Goal: Information Seeking & Learning: Check status

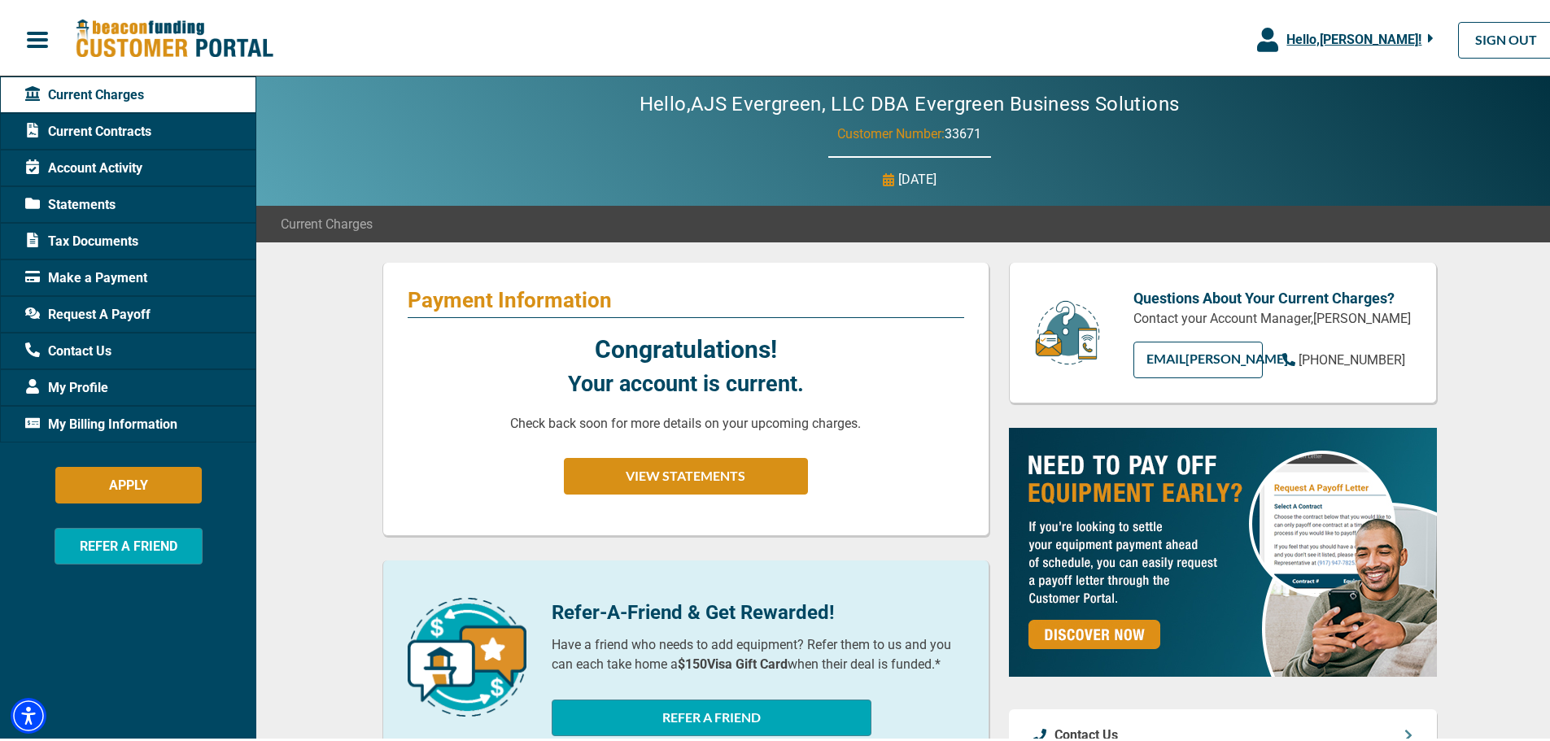
click at [116, 163] on span "Account Activity" at bounding box center [83, 165] width 117 height 20
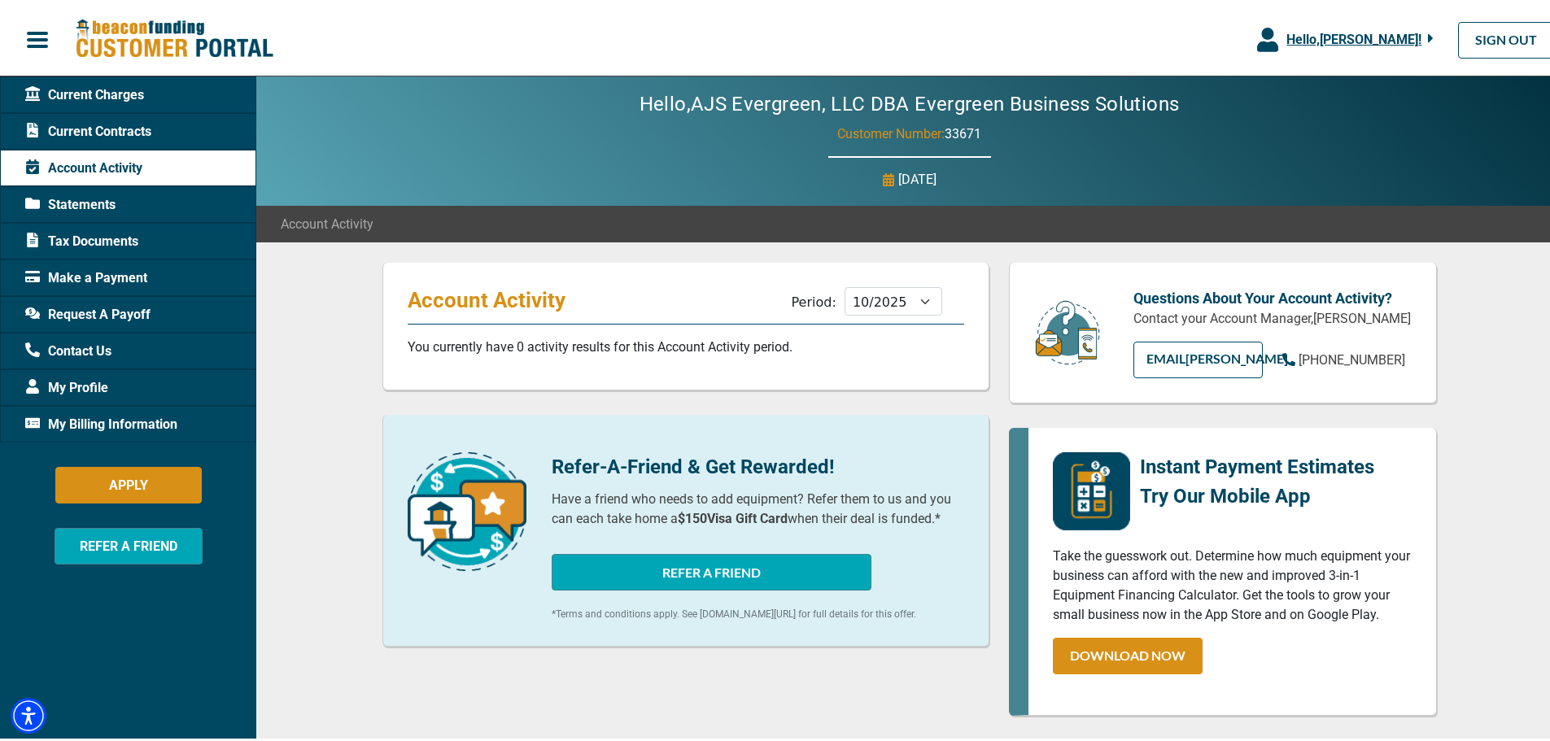
click at [95, 88] on span "Current Charges" at bounding box center [84, 92] width 119 height 20
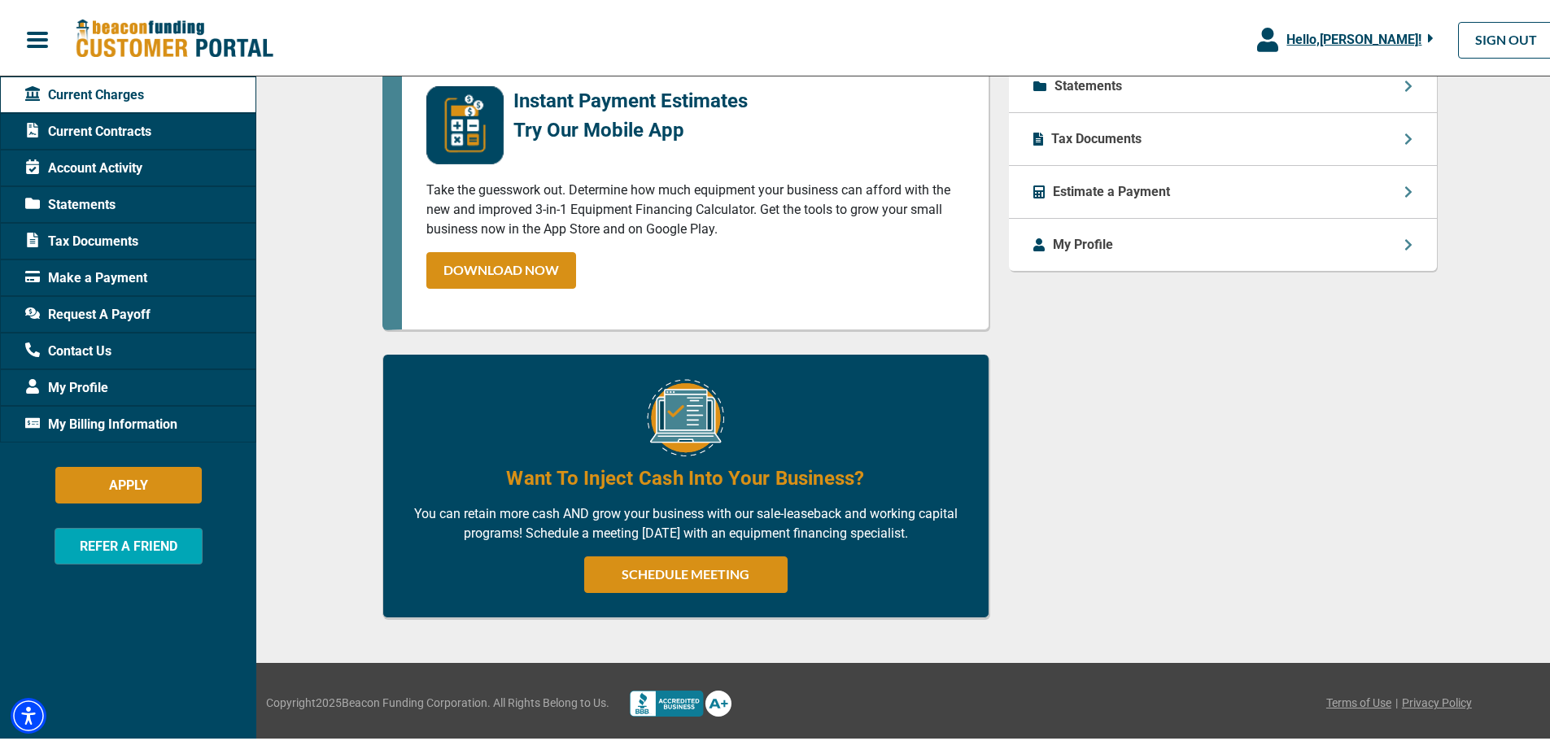
scroll to position [769, 0]
click at [96, 309] on span "Request A Payoff" at bounding box center [87, 312] width 125 height 20
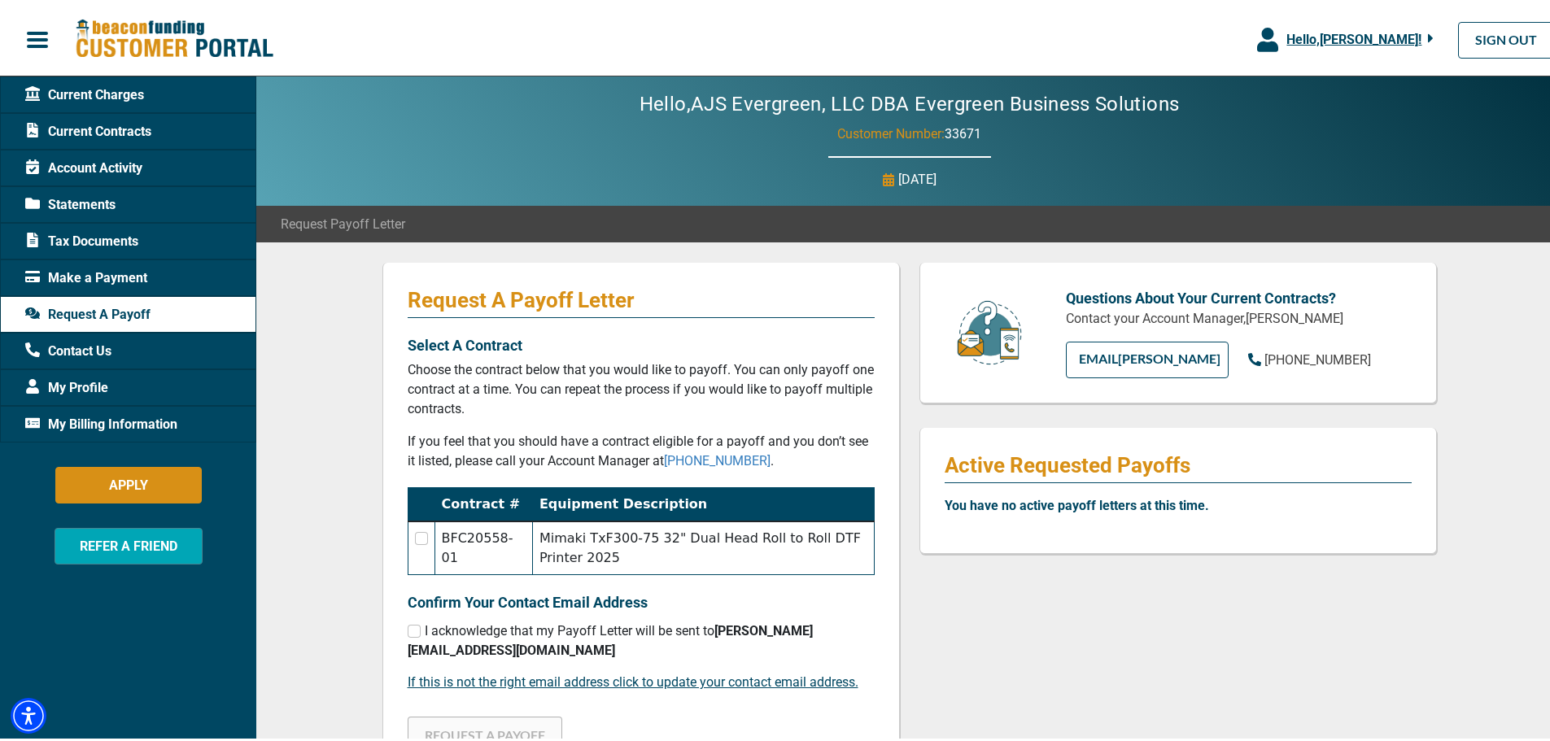
drag, startPoint x: 582, startPoint y: 267, endPoint x: 456, endPoint y: 340, distance: 146.5
click at [456, 340] on p "Select A Contract" at bounding box center [641, 342] width 467 height 22
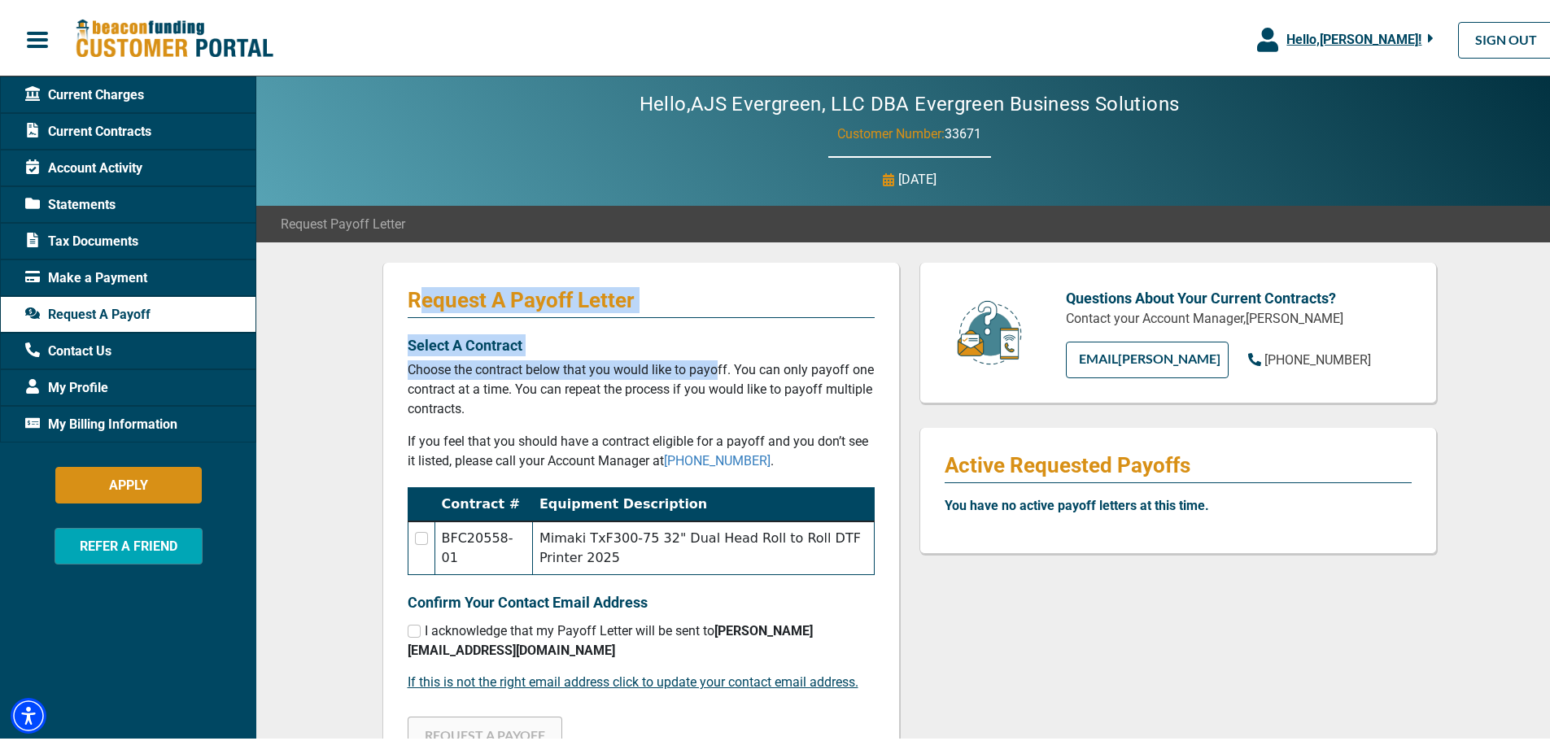
drag, startPoint x: 419, startPoint y: 303, endPoint x: 477, endPoint y: 371, distance: 89.5
click at [477, 371] on div "Request A Payoff Letter Select A Contract Choose the contract below that you wo…" at bounding box center [640, 529] width 517 height 540
click at [477, 371] on p "Choose the contract below that you would like to payoff. You can only payoff on…" at bounding box center [641, 386] width 467 height 59
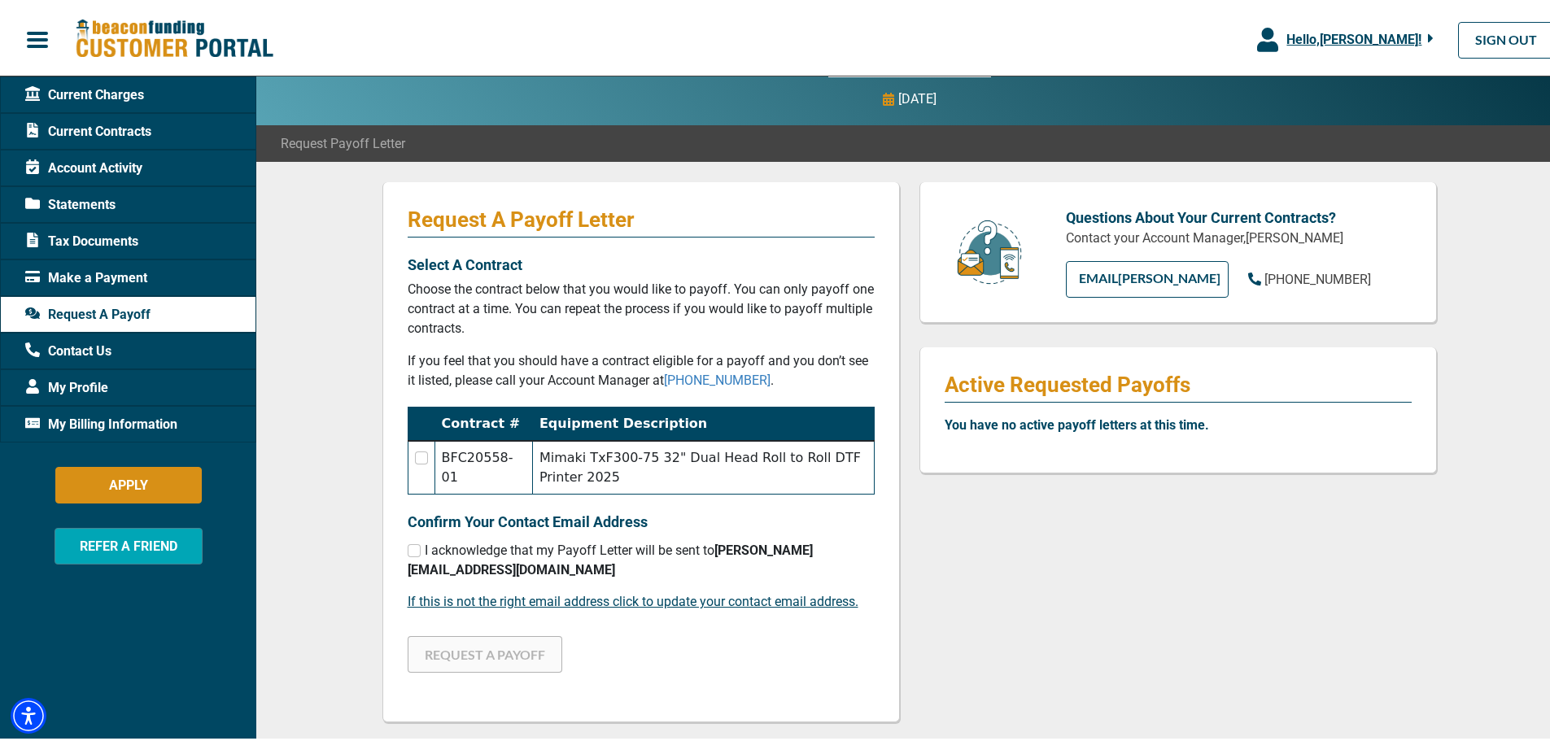
scroll to position [81, 0]
click at [415, 452] on input "checkbox" at bounding box center [421, 453] width 13 height 13
checkbox input "true"
click at [512, 297] on p "Choose the contract below that you would like to payoff. You can only payoff on…" at bounding box center [641, 305] width 467 height 59
drag, startPoint x: 477, startPoint y: 297, endPoint x: 476, endPoint y: 329, distance: 32.5
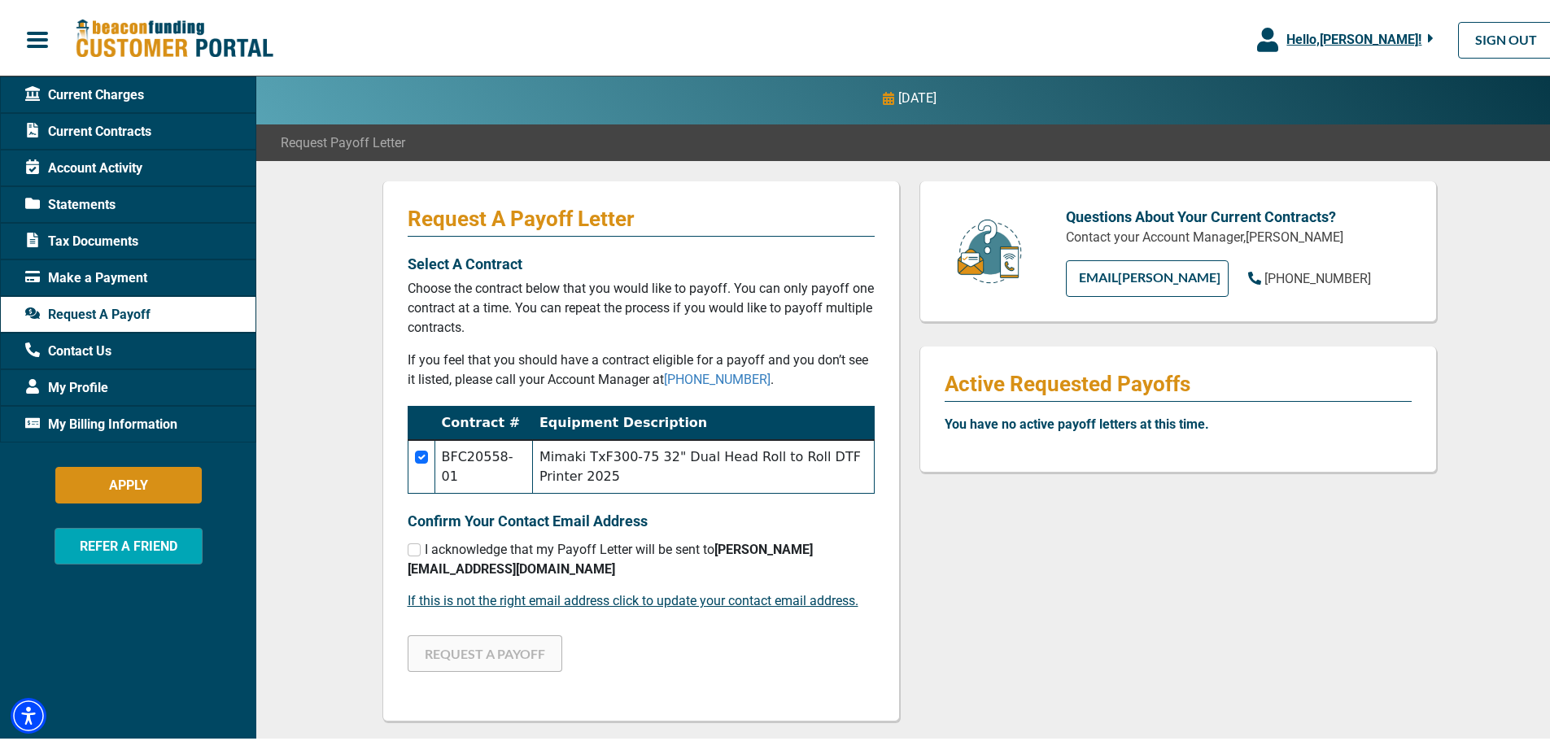
click at [476, 329] on p "Choose the contract below that you would like to payoff. You can only payoff on…" at bounding box center [641, 305] width 467 height 59
drag, startPoint x: 472, startPoint y: 327, endPoint x: 424, endPoint y: 294, distance: 58.0
click at [424, 295] on p "Choose the contract below that you would like to payoff. You can only payoff on…" at bounding box center [641, 305] width 467 height 59
click at [424, 294] on p "Choose the contract below that you would like to payoff. You can only payoff on…" at bounding box center [641, 305] width 467 height 59
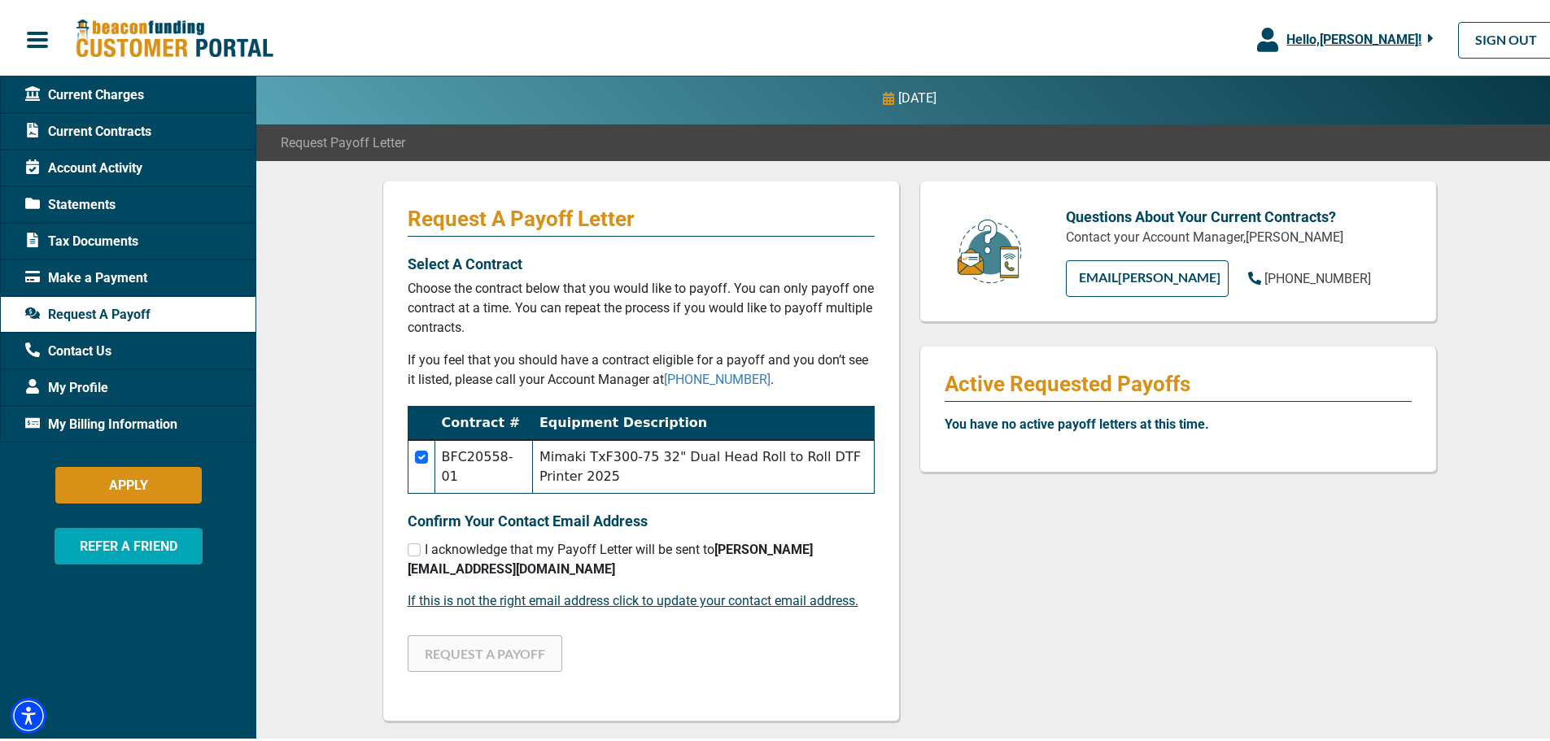
click at [96, 126] on span "Current Contracts" at bounding box center [88, 129] width 126 height 20
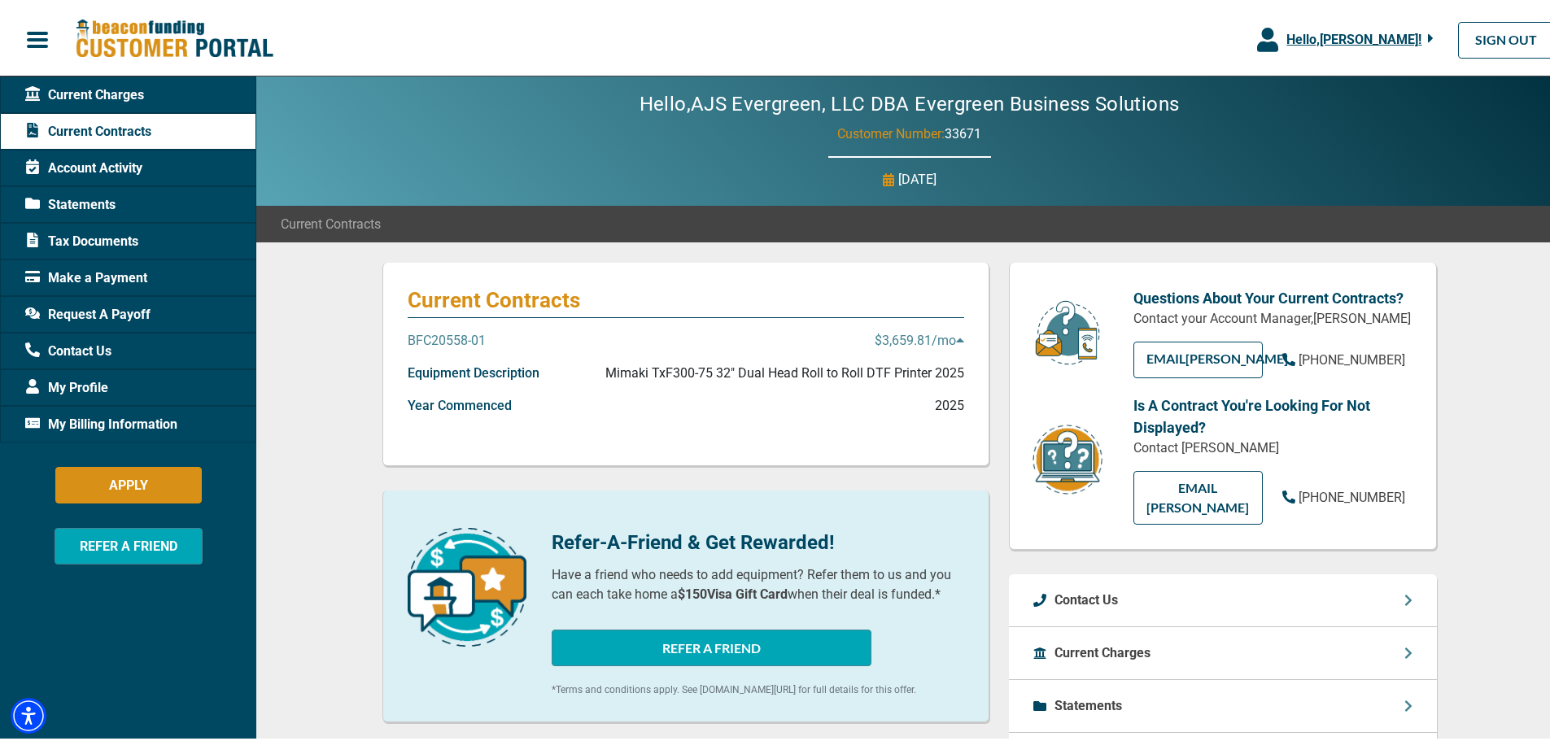
click at [423, 338] on p "BFC20558-01" at bounding box center [447, 338] width 78 height 20
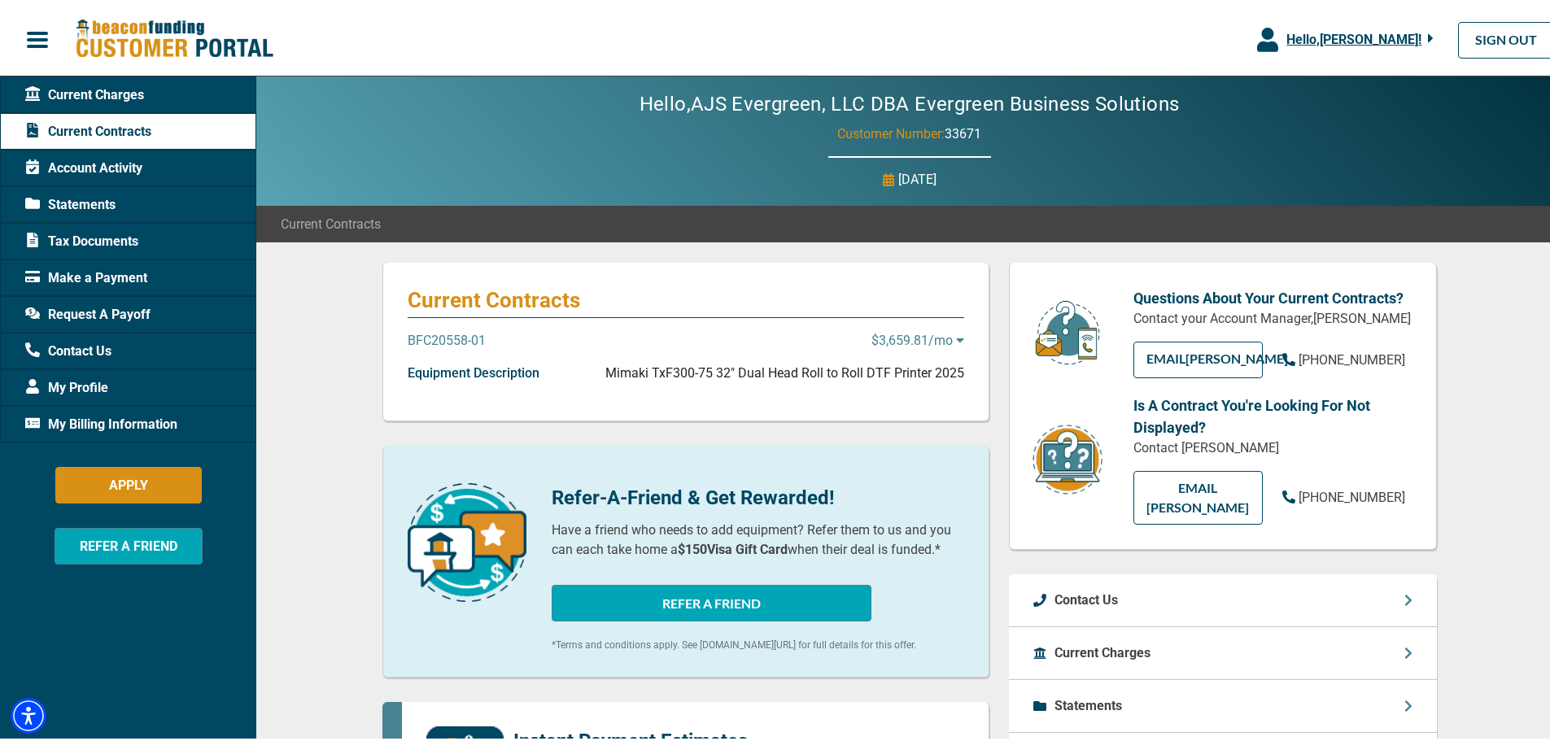
click at [443, 334] on p "BFC20558-01" at bounding box center [447, 338] width 78 height 20
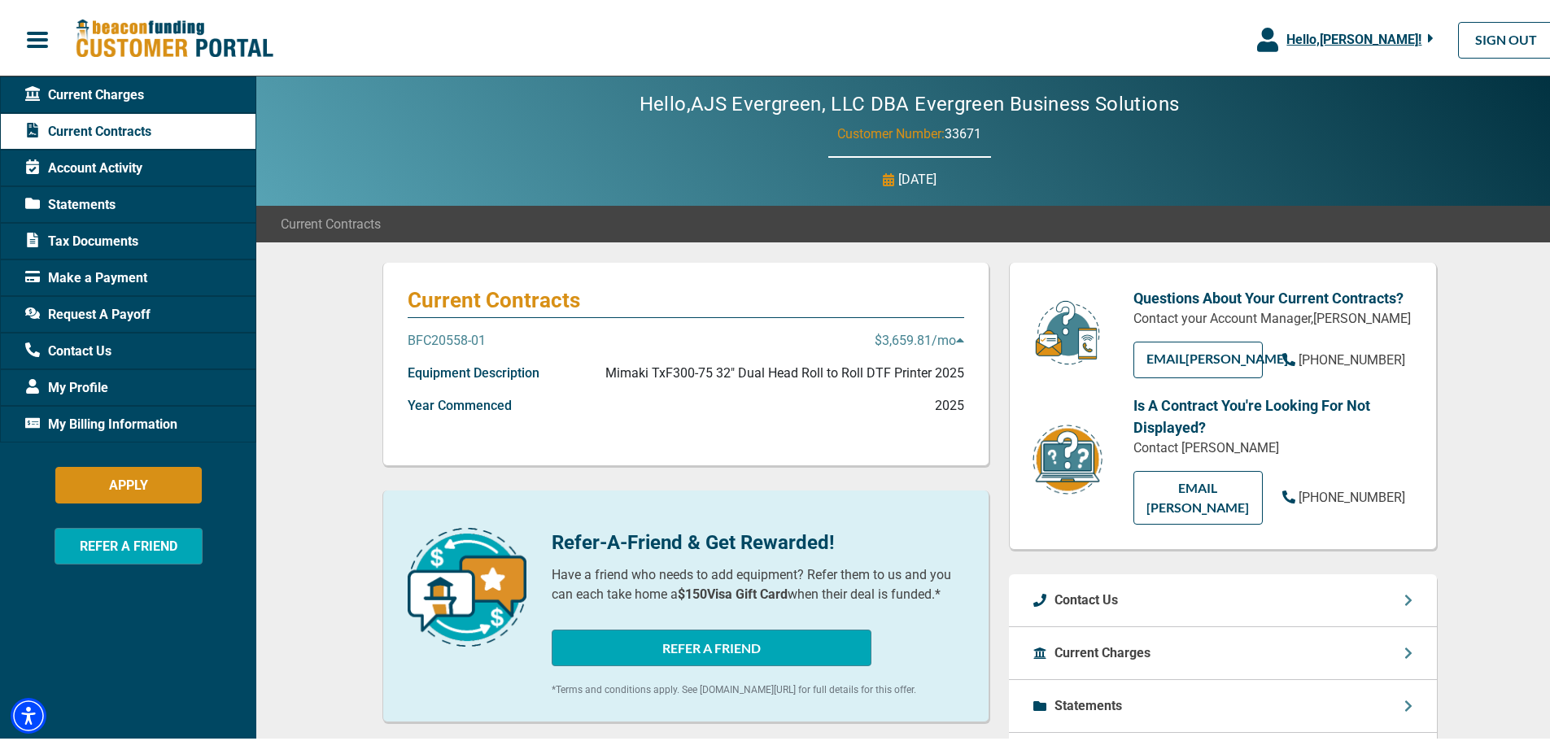
click at [922, 336] on p "$3,659.81 /mo" at bounding box center [918, 338] width 89 height 20
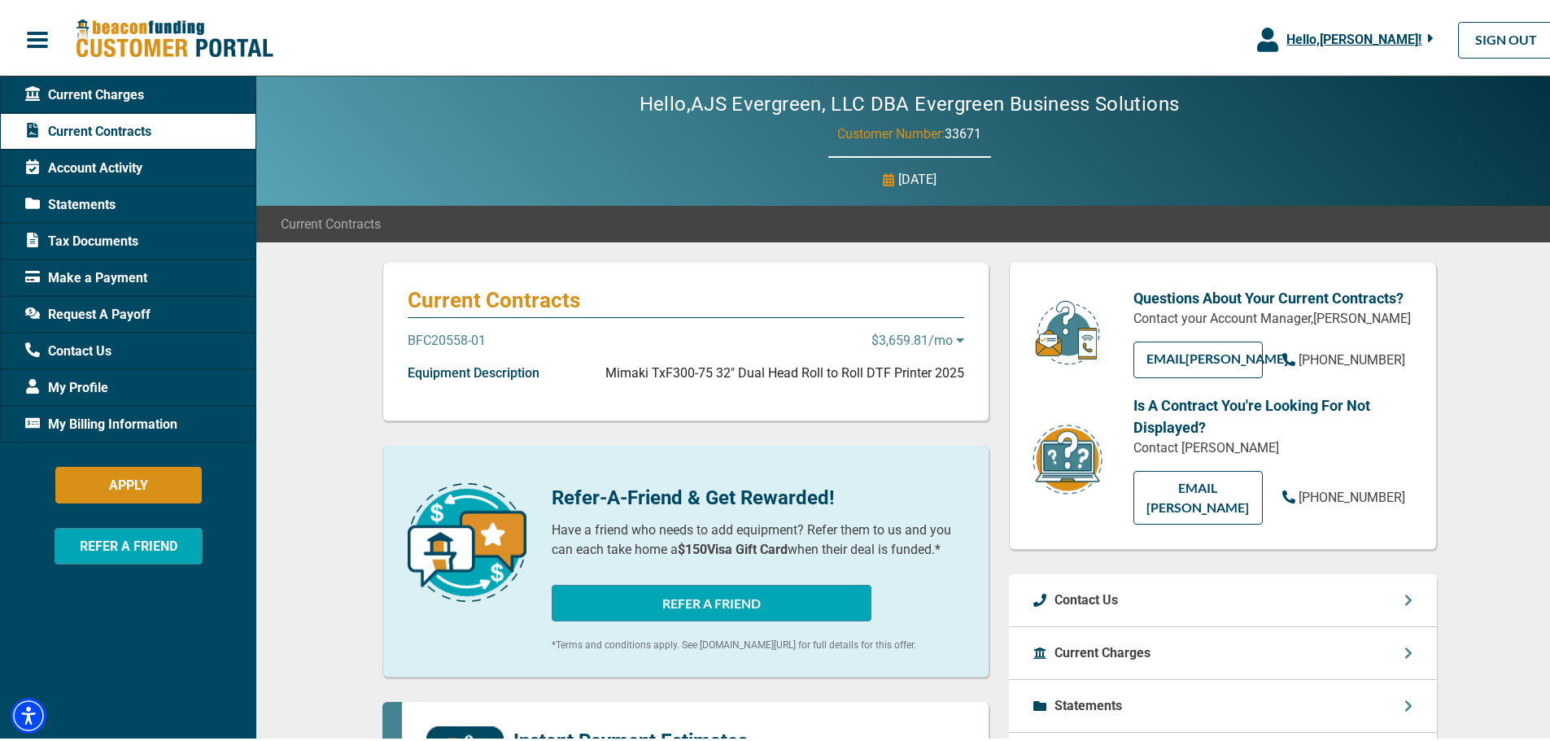
click at [922, 338] on p "$3,659.81 /mo" at bounding box center [917, 338] width 93 height 20
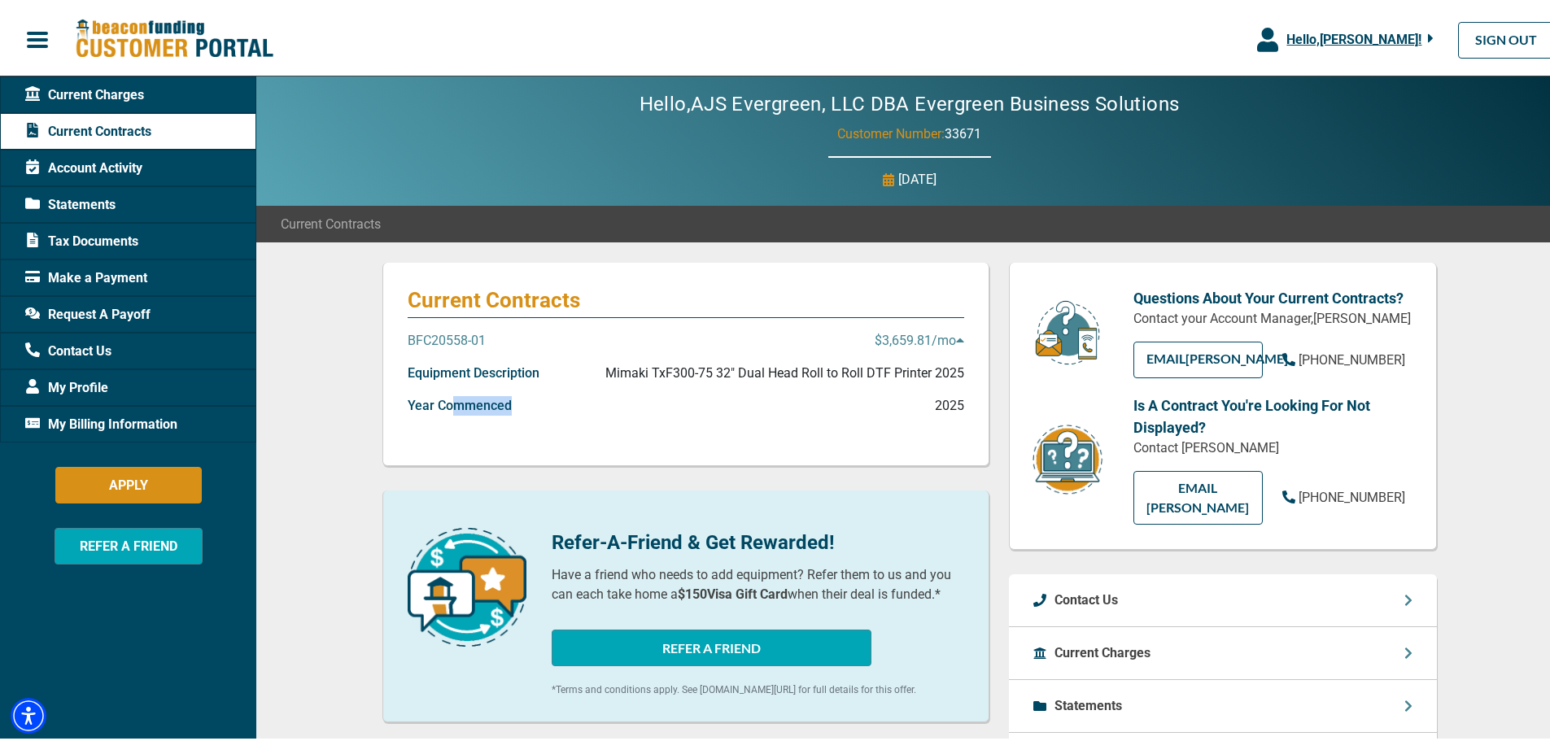
drag, startPoint x: 449, startPoint y: 405, endPoint x: 613, endPoint y: 405, distance: 164.3
click at [613, 405] on div "Year Commenced 2025" at bounding box center [686, 409] width 556 height 33
drag, startPoint x: 691, startPoint y: 373, endPoint x: 831, endPoint y: 385, distance: 140.4
click at [831, 385] on div "Equipment Description Mimaki TxF300-75 32" Dual Head Roll to Roll DTF Printer 2…" at bounding box center [686, 376] width 556 height 33
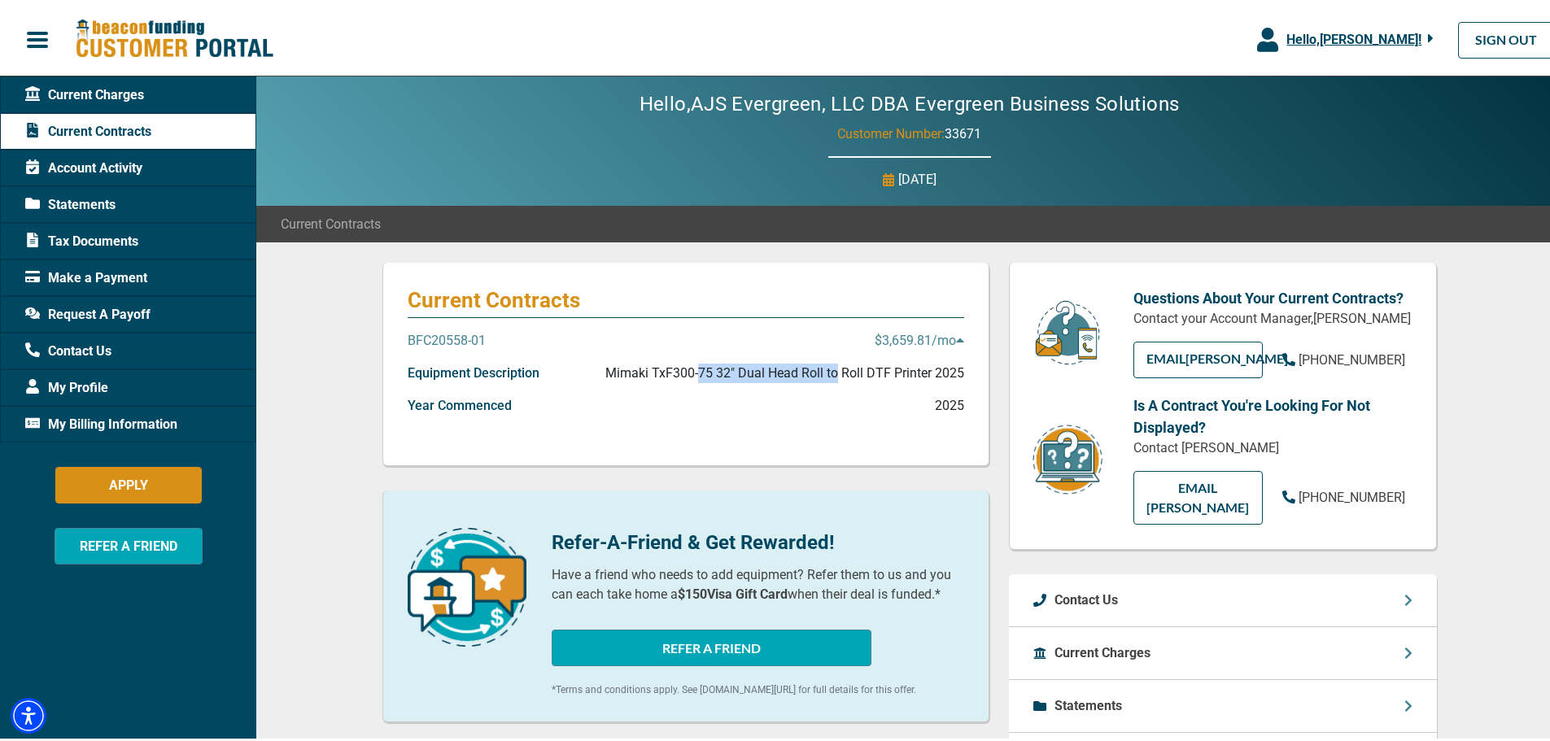
click at [831, 385] on div "Equipment Description Mimaki TxF300-75 32" Dual Head Roll to Roll DTF Printer 2…" at bounding box center [686, 376] width 556 height 33
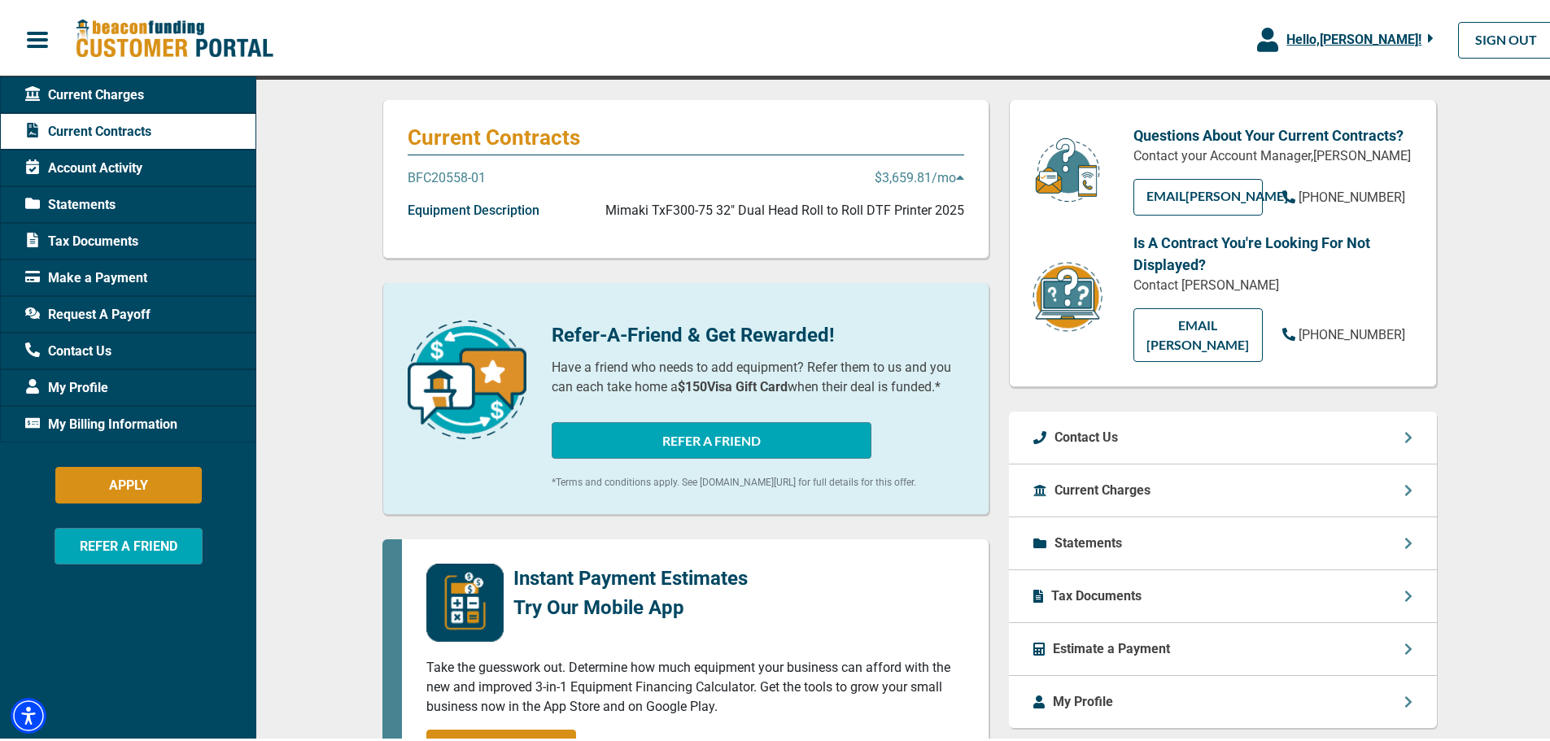
scroll to position [325, 0]
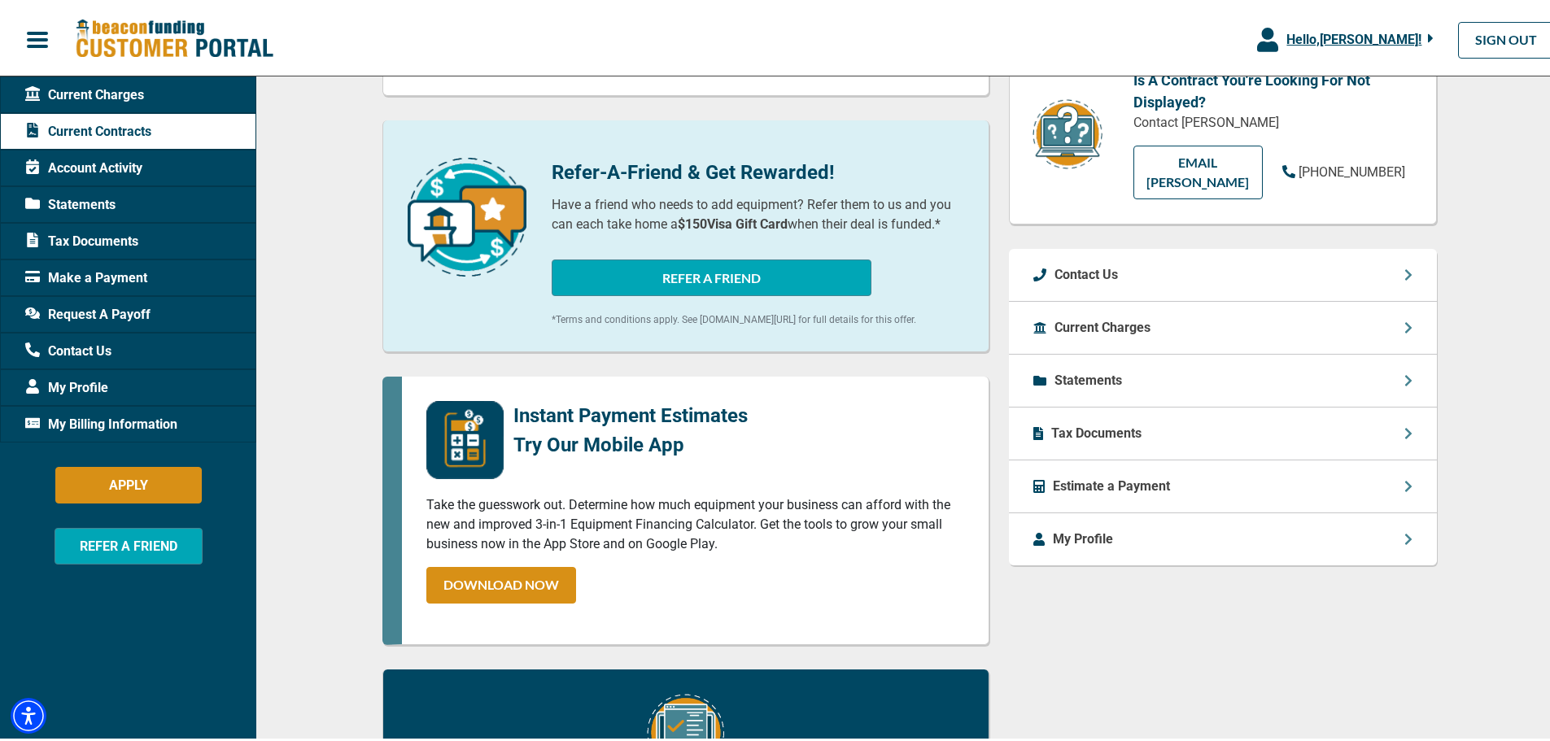
click at [68, 196] on span "Statements" at bounding box center [70, 202] width 90 height 20
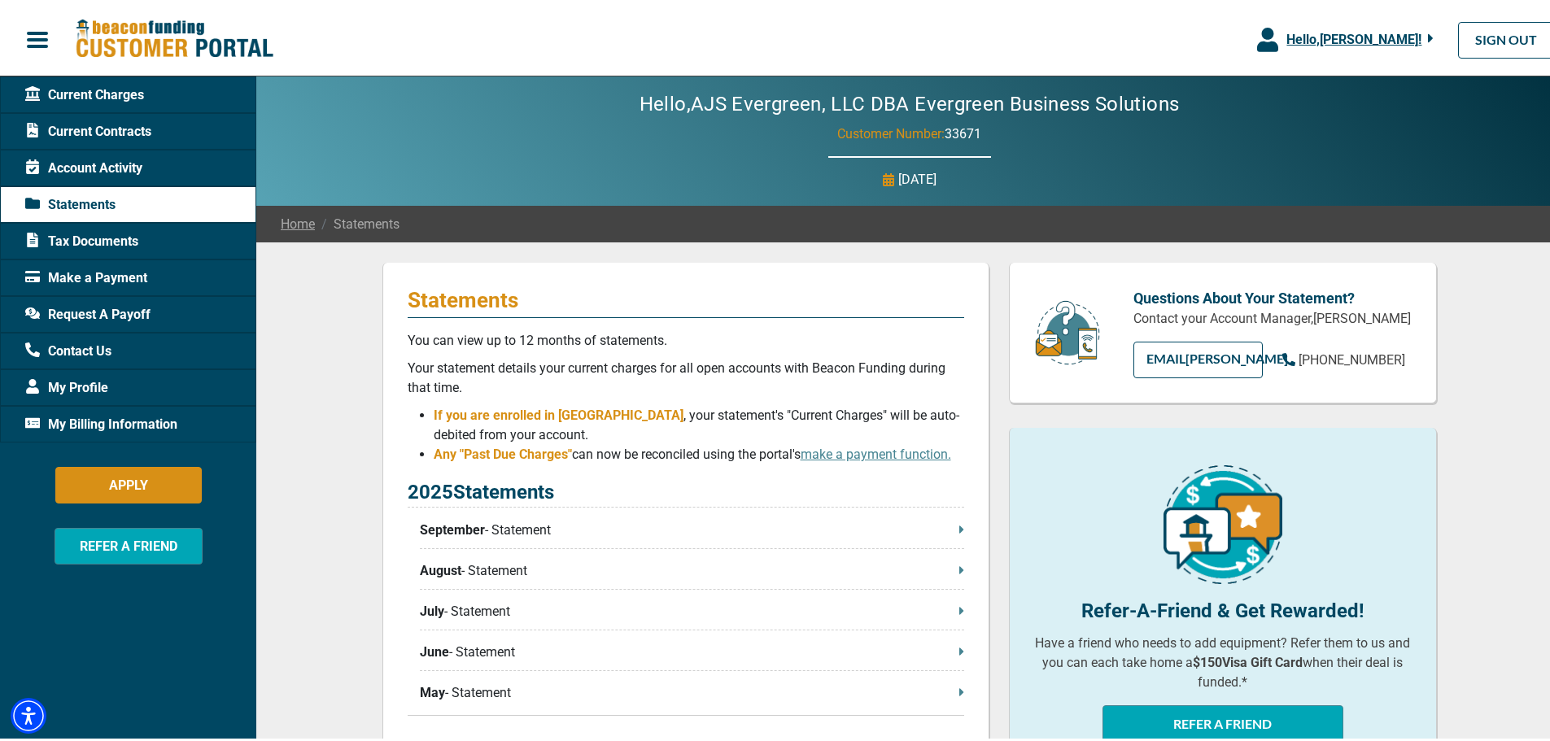
click at [490, 526] on p "September - Statement" at bounding box center [692, 527] width 544 height 20
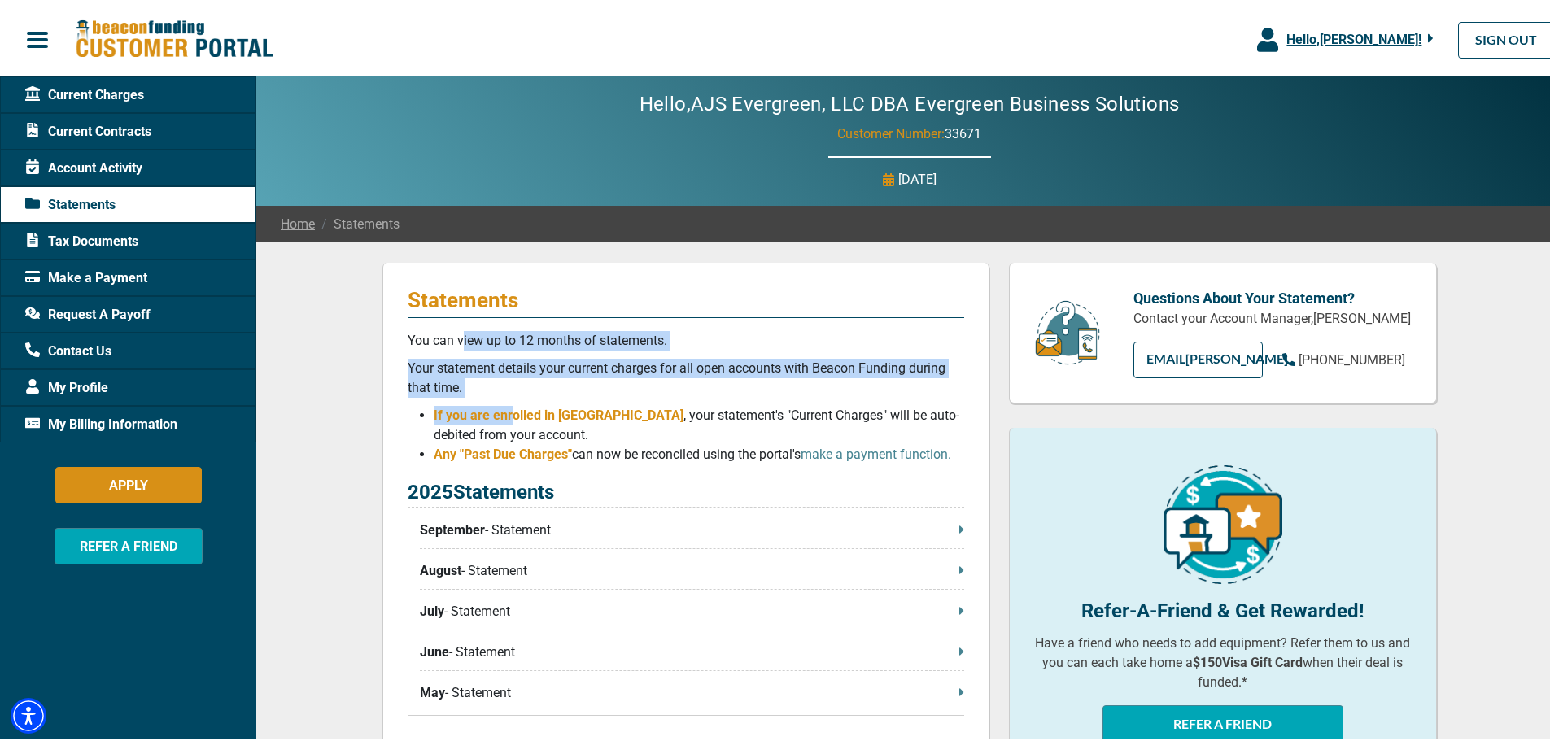
drag, startPoint x: 466, startPoint y: 353, endPoint x: 504, endPoint y: 398, distance: 58.3
click at [504, 398] on div "Statements You can view up to 12 months of statements. Your statement details y…" at bounding box center [685, 504] width 607 height 490
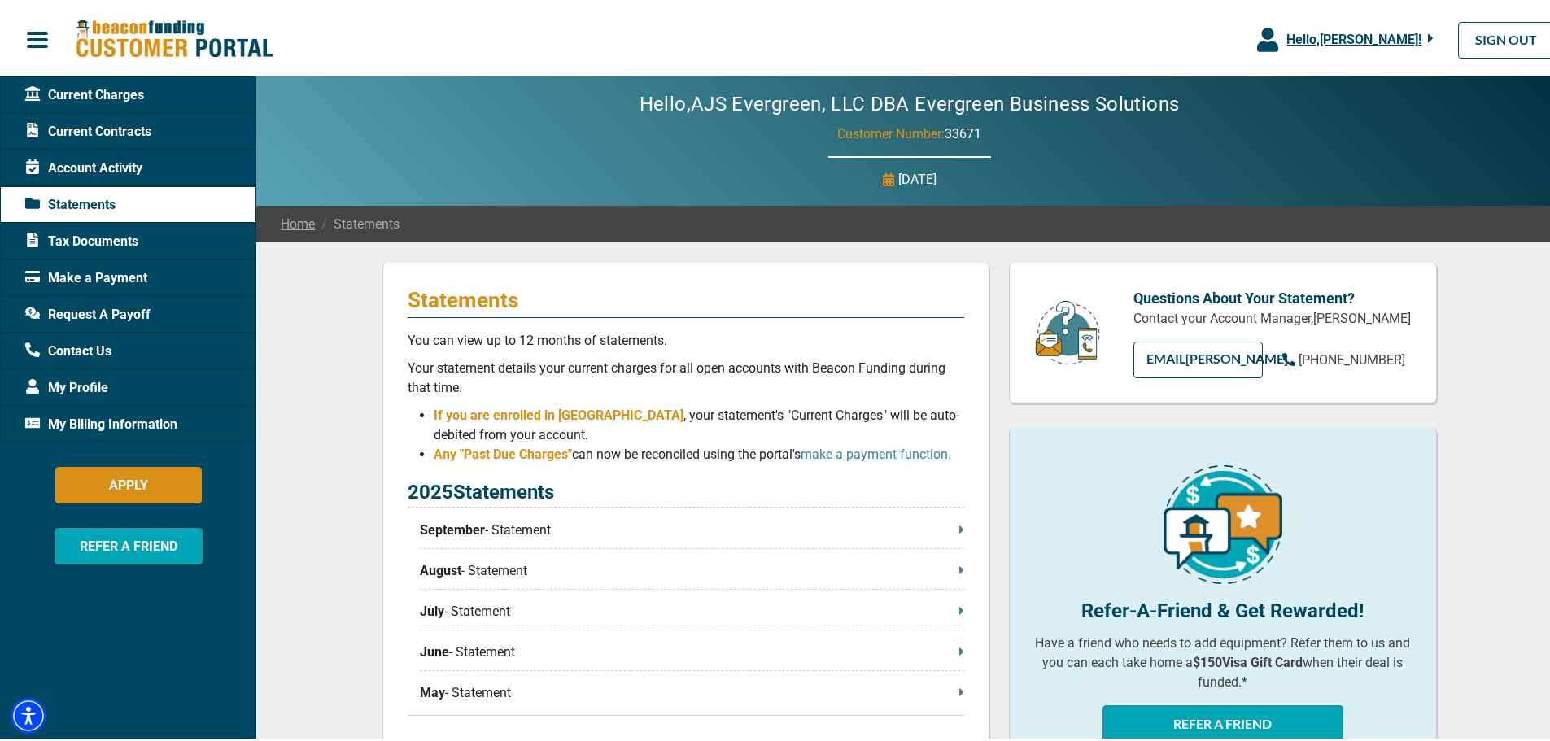
click at [82, 126] on span "Current Contracts" at bounding box center [88, 129] width 126 height 20
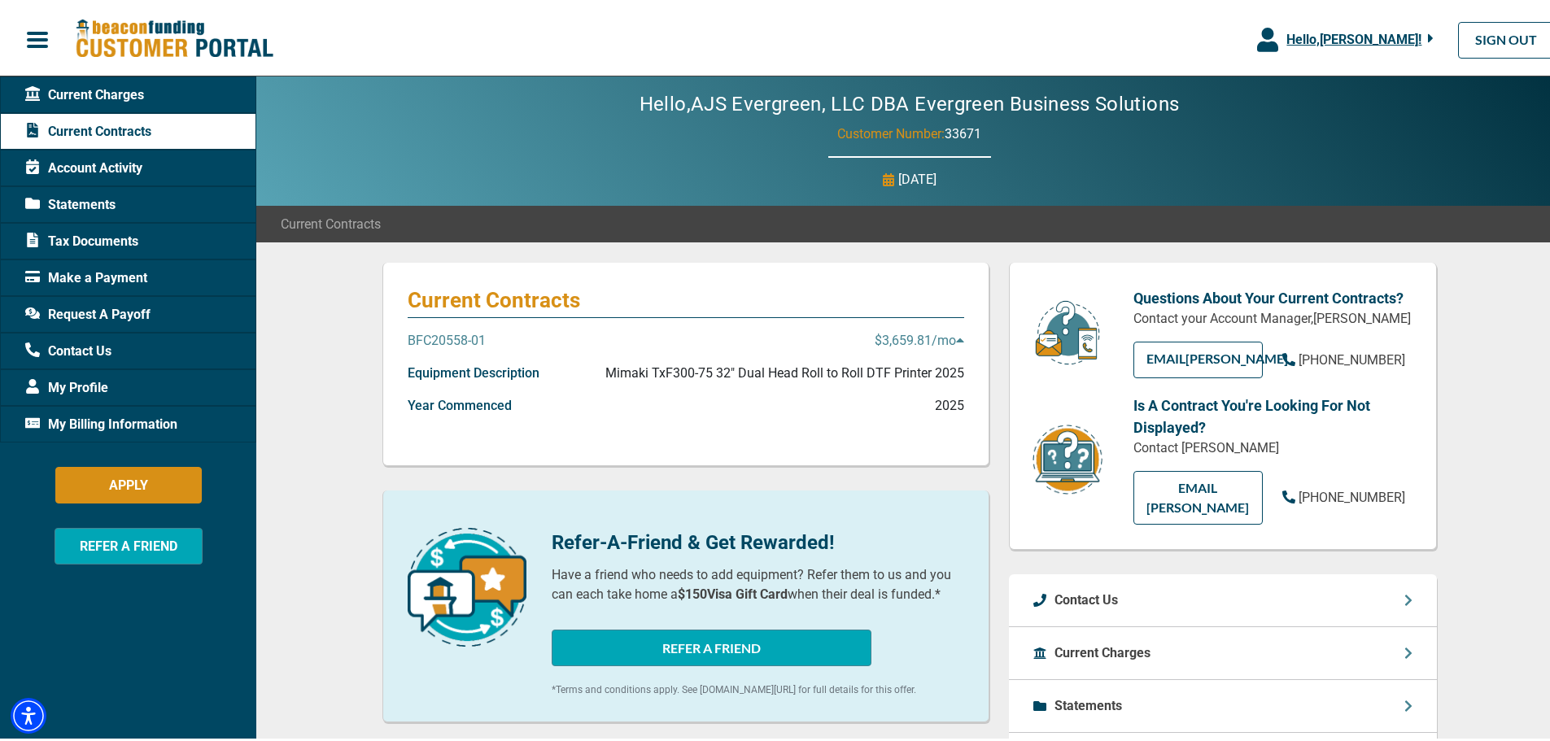
click at [434, 338] on p "BFC20558-01" at bounding box center [447, 338] width 78 height 20
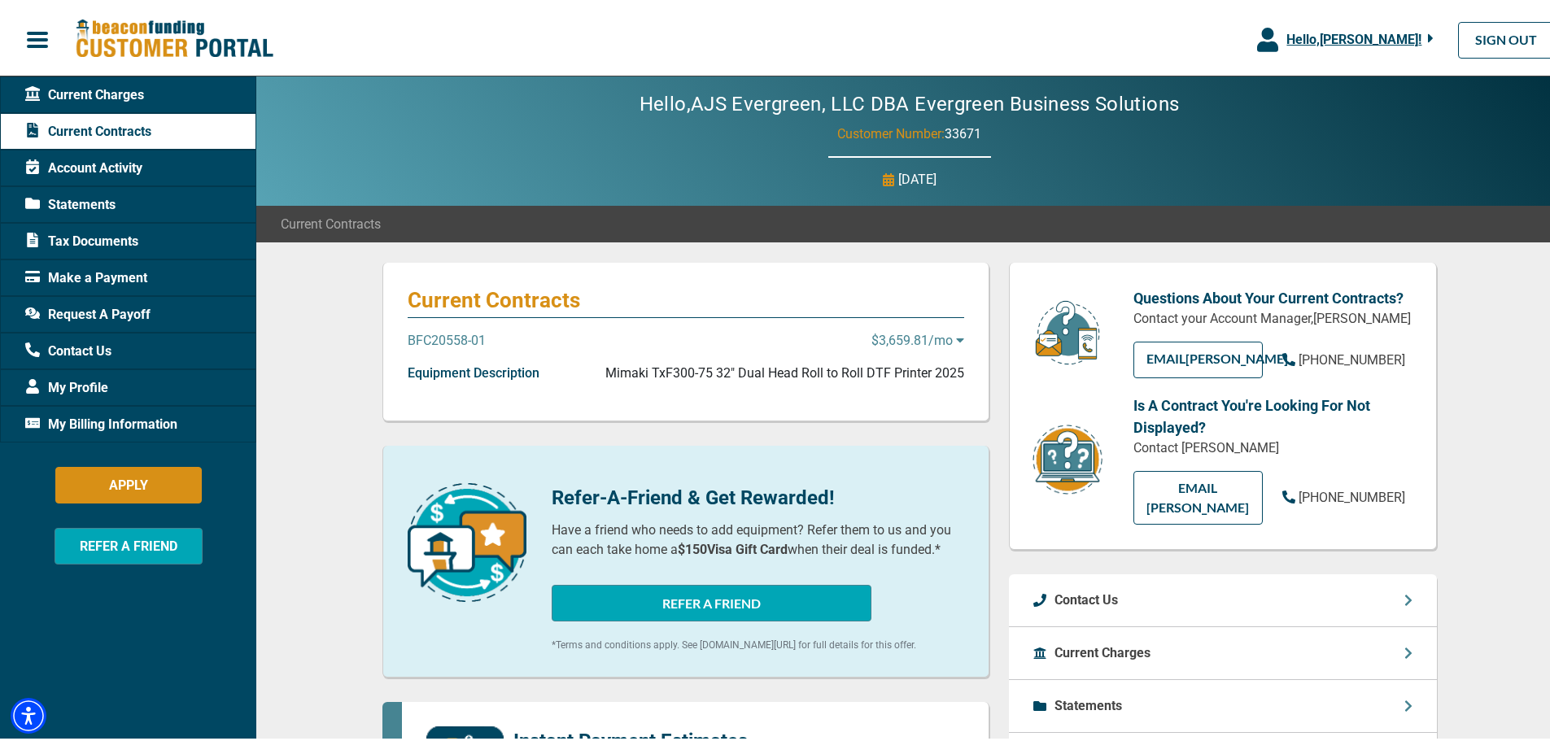
click at [434, 340] on p "BFC20558-01" at bounding box center [447, 338] width 78 height 20
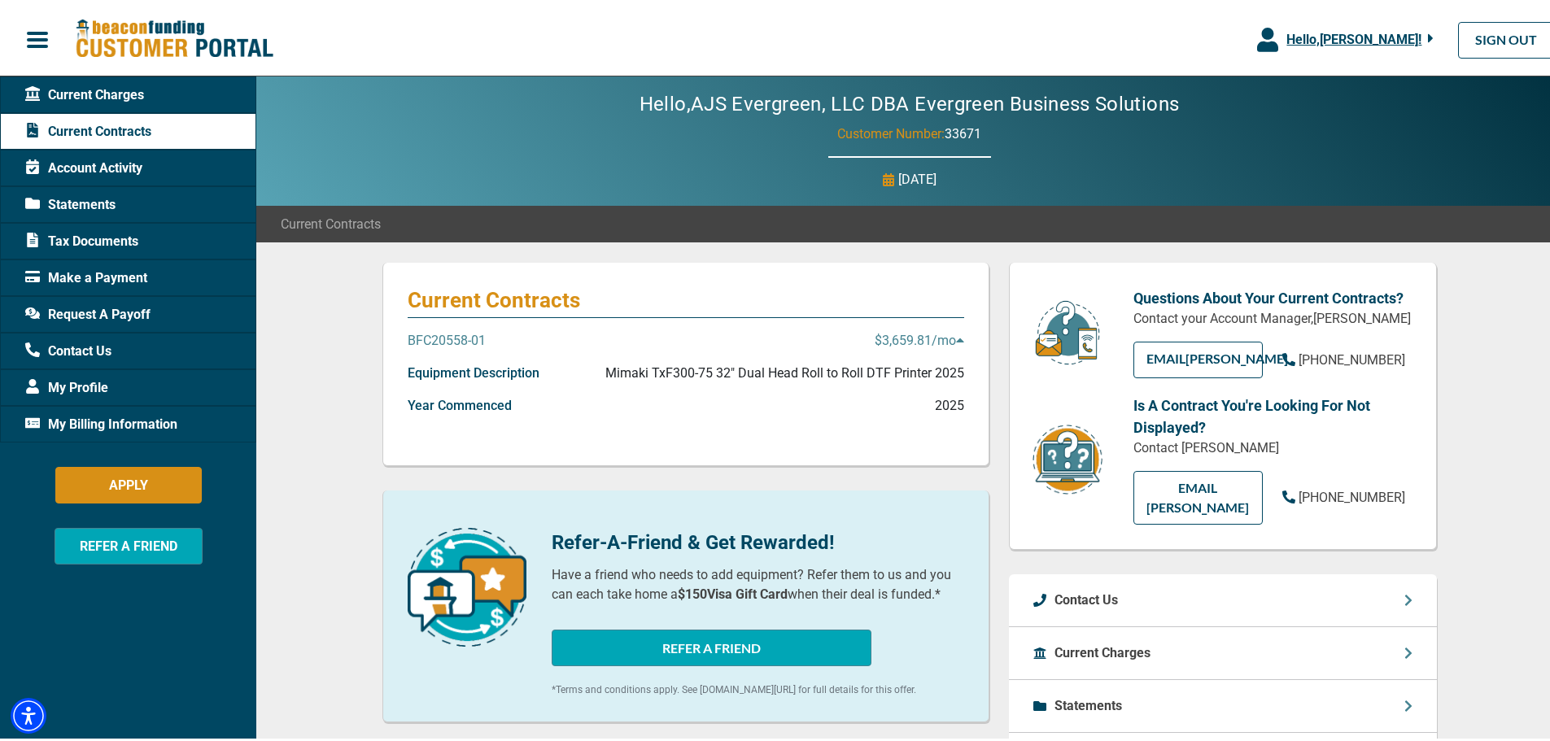
click at [865, 368] on p "Mimaki TxF300-75 32" Dual Head Roll to Roll DTF Printer 2025" at bounding box center [784, 370] width 359 height 20
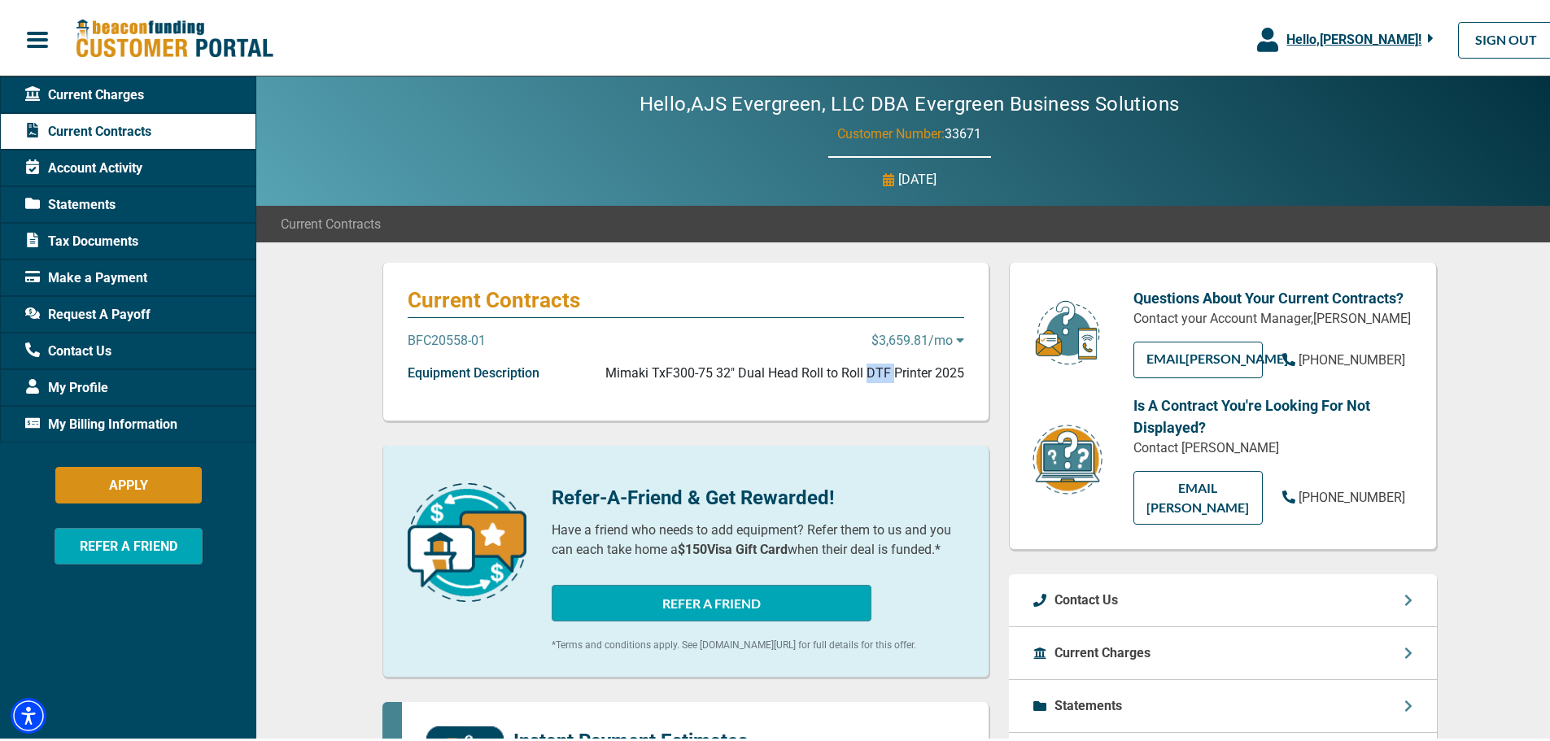
click at [865, 368] on p "Mimaki TxF300-75 32" Dual Head Roll to Roll DTF Printer 2025" at bounding box center [784, 370] width 359 height 20
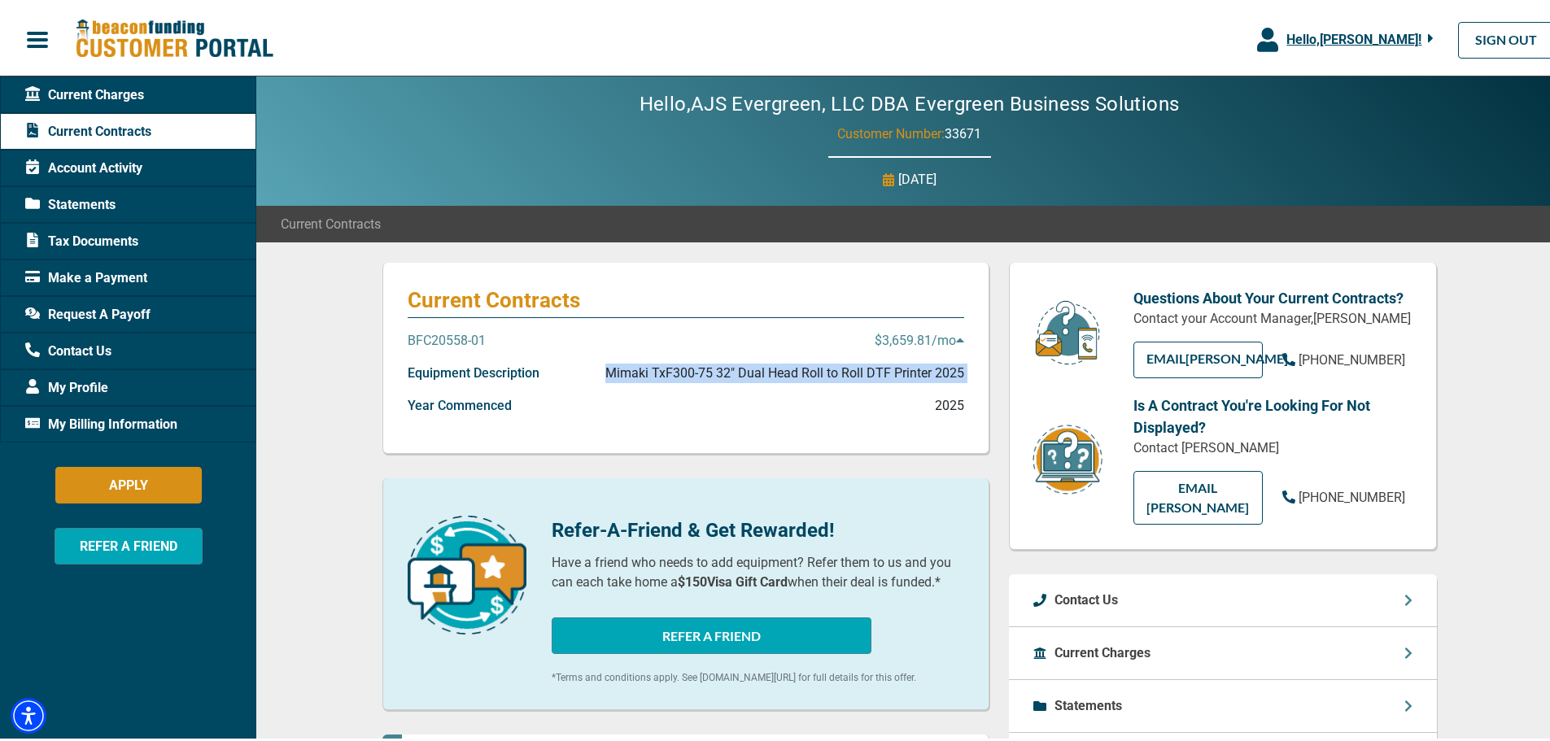
click at [864, 368] on p "Mimaki TxF300-75 32" Dual Head Roll to Roll DTF Printer 2025" at bounding box center [784, 370] width 359 height 20
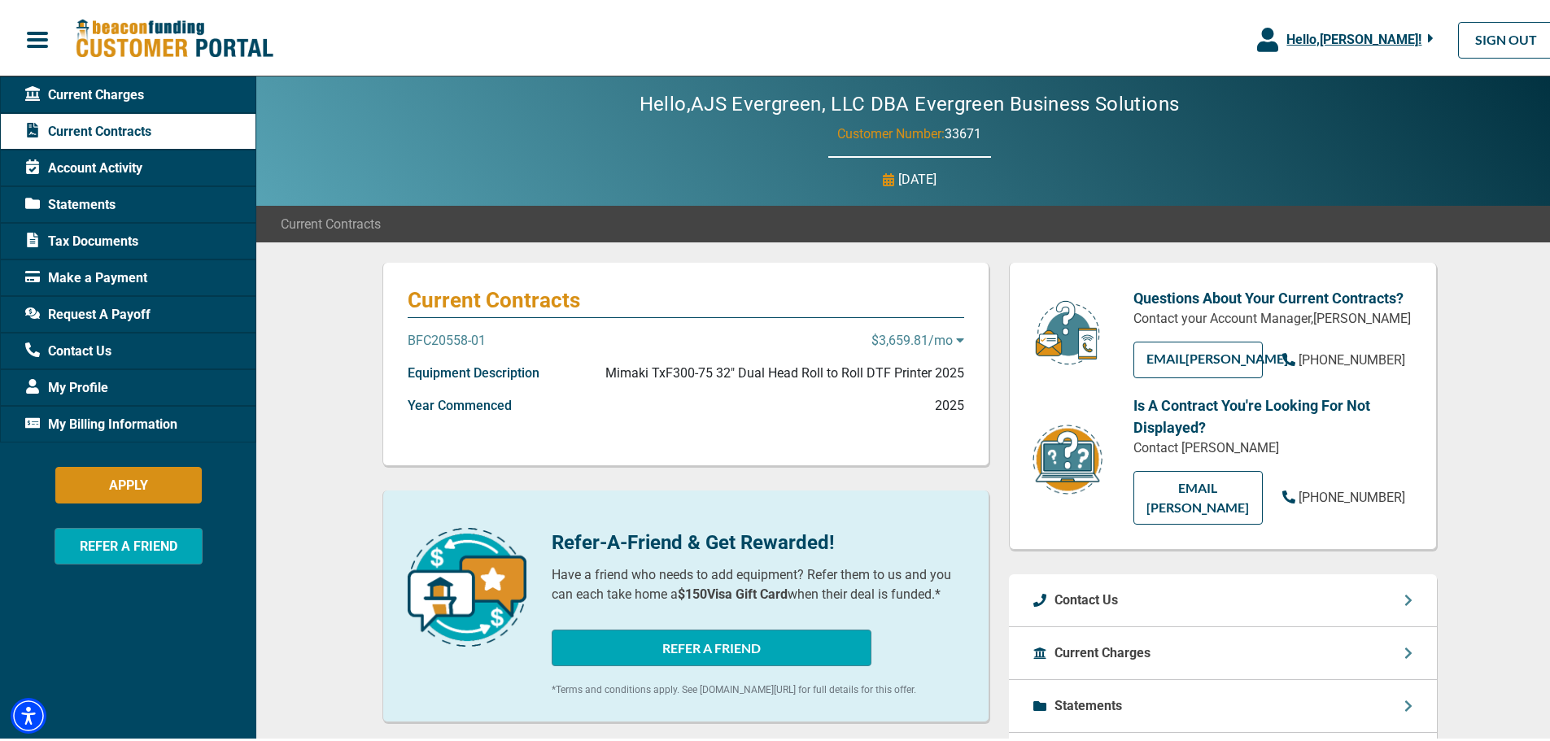
click at [465, 404] on p "Year Commenced" at bounding box center [460, 403] width 104 height 20
click at [432, 377] on p "Equipment Description" at bounding box center [474, 370] width 132 height 20
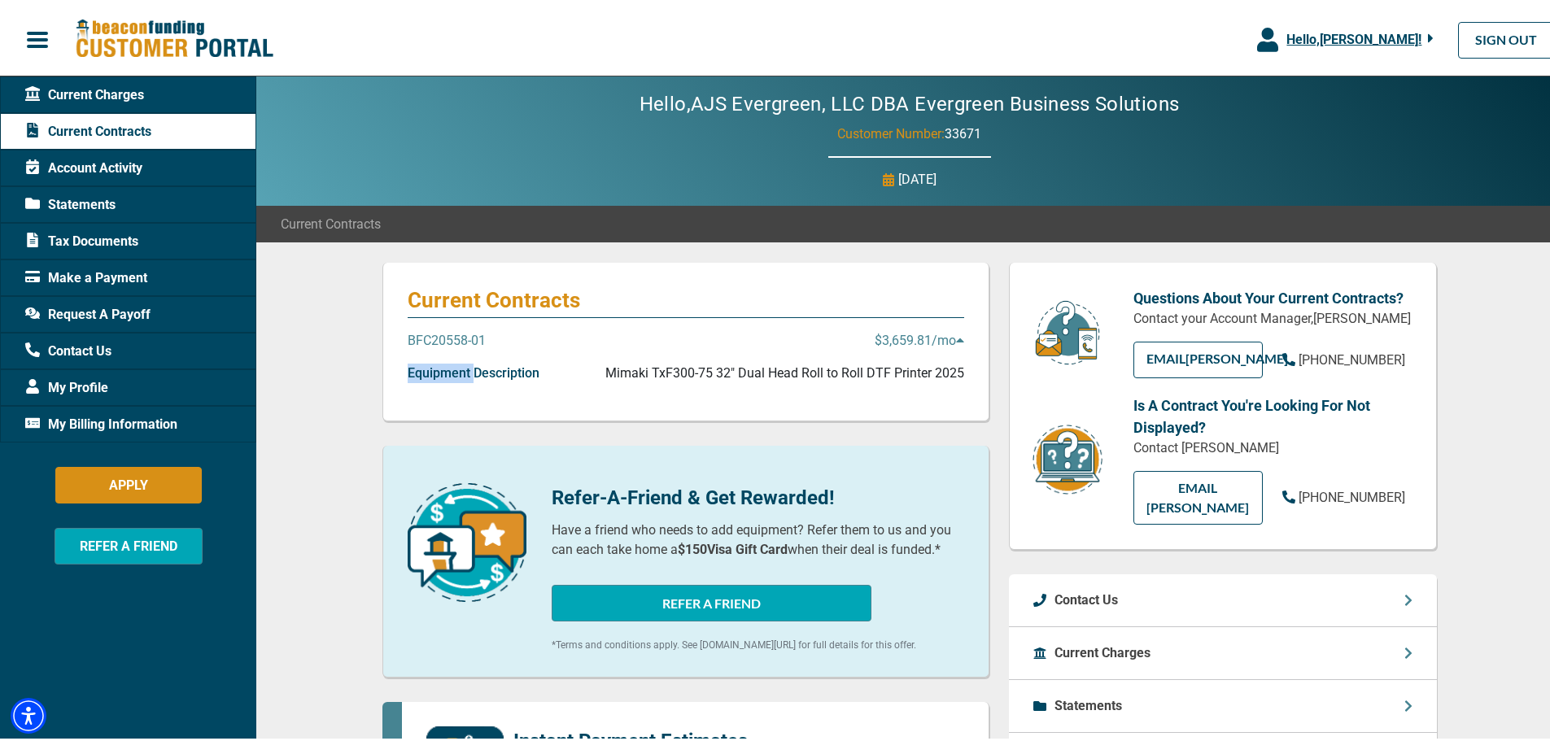
click at [432, 377] on p "Equipment Description" at bounding box center [474, 370] width 132 height 20
click at [433, 382] on div "Equipment Description Mimaki TxF300-75 32" Dual Head Roll to Roll DTF Printer 2…" at bounding box center [686, 376] width 556 height 33
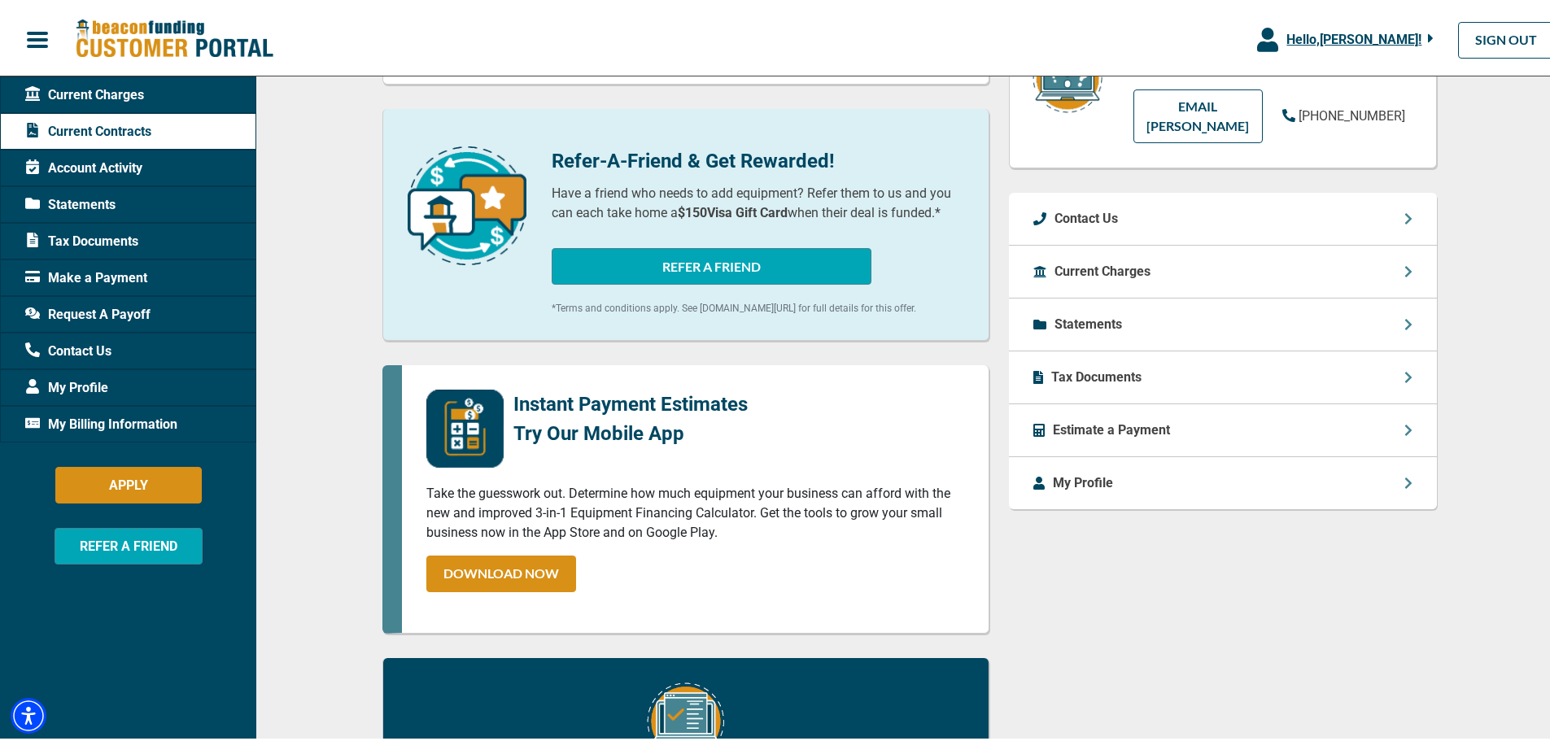
scroll to position [407, 0]
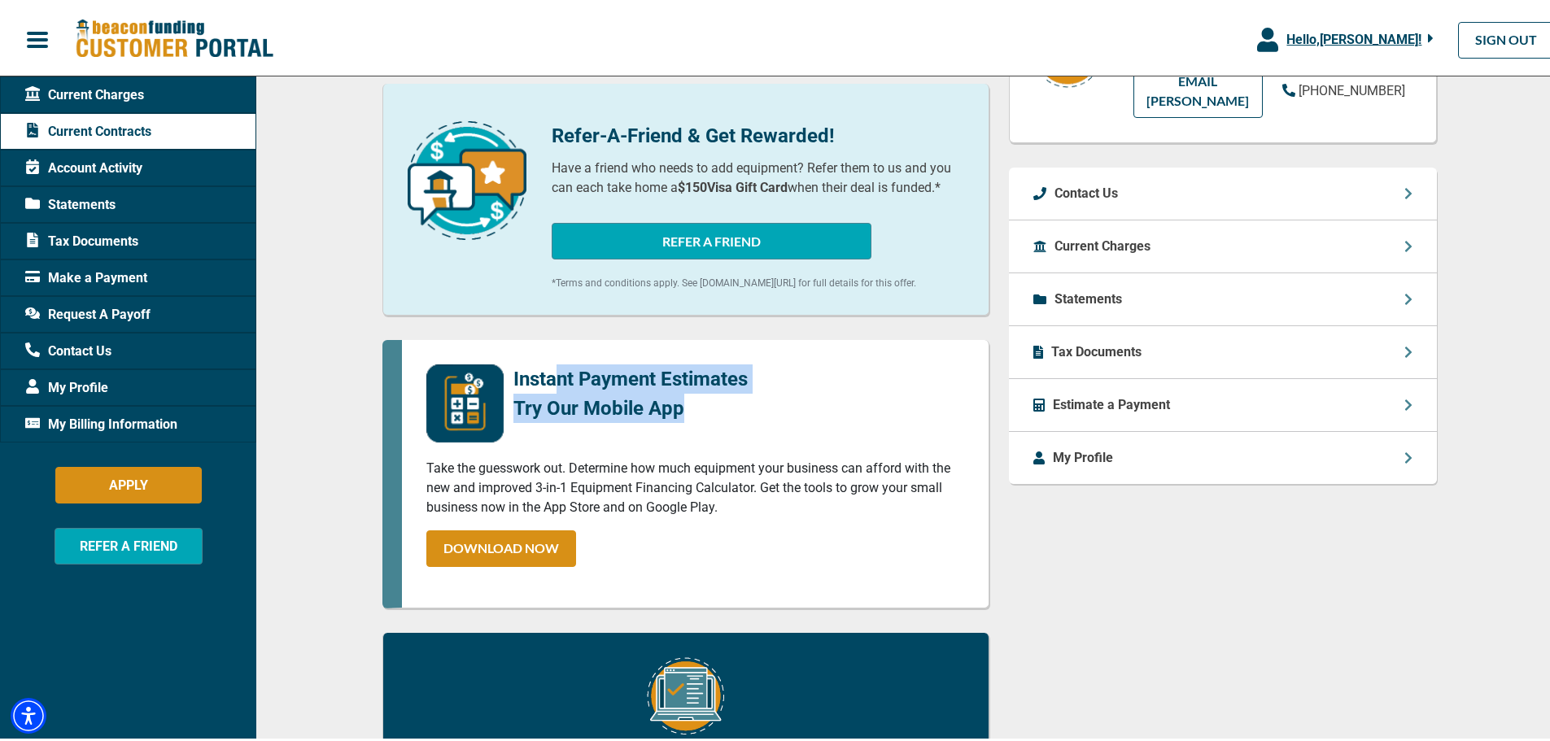
drag, startPoint x: 556, startPoint y: 390, endPoint x: 714, endPoint y: 482, distance: 183.3
click at [712, 480] on div "Instant Payment Estimates Try Our Mobile App Take the guesswork out. Determine …" at bounding box center [685, 471] width 607 height 268
click at [715, 482] on p "Take the guesswork out. Determine how much equipment your business can afford w…" at bounding box center [695, 485] width 538 height 59
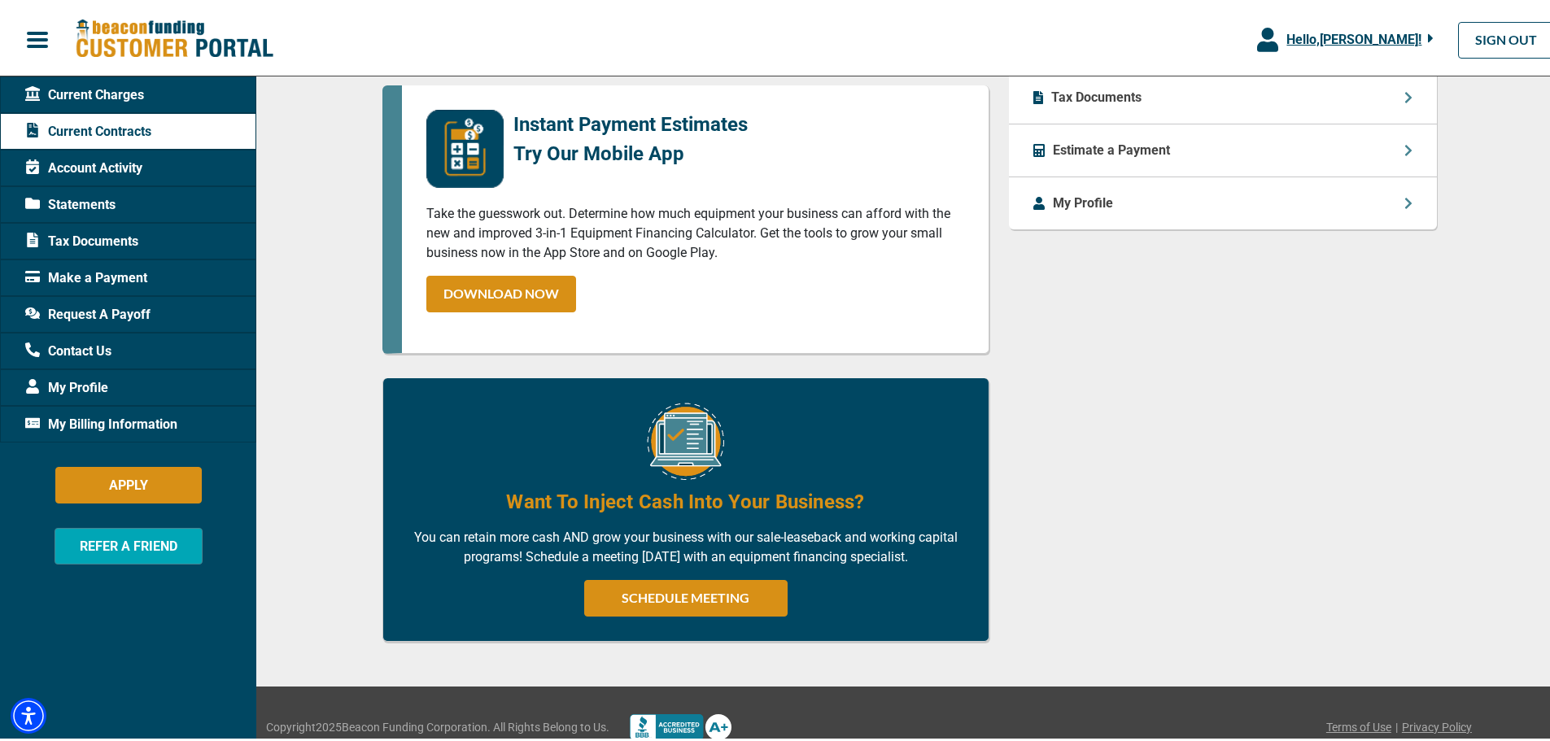
scroll to position [700, 0]
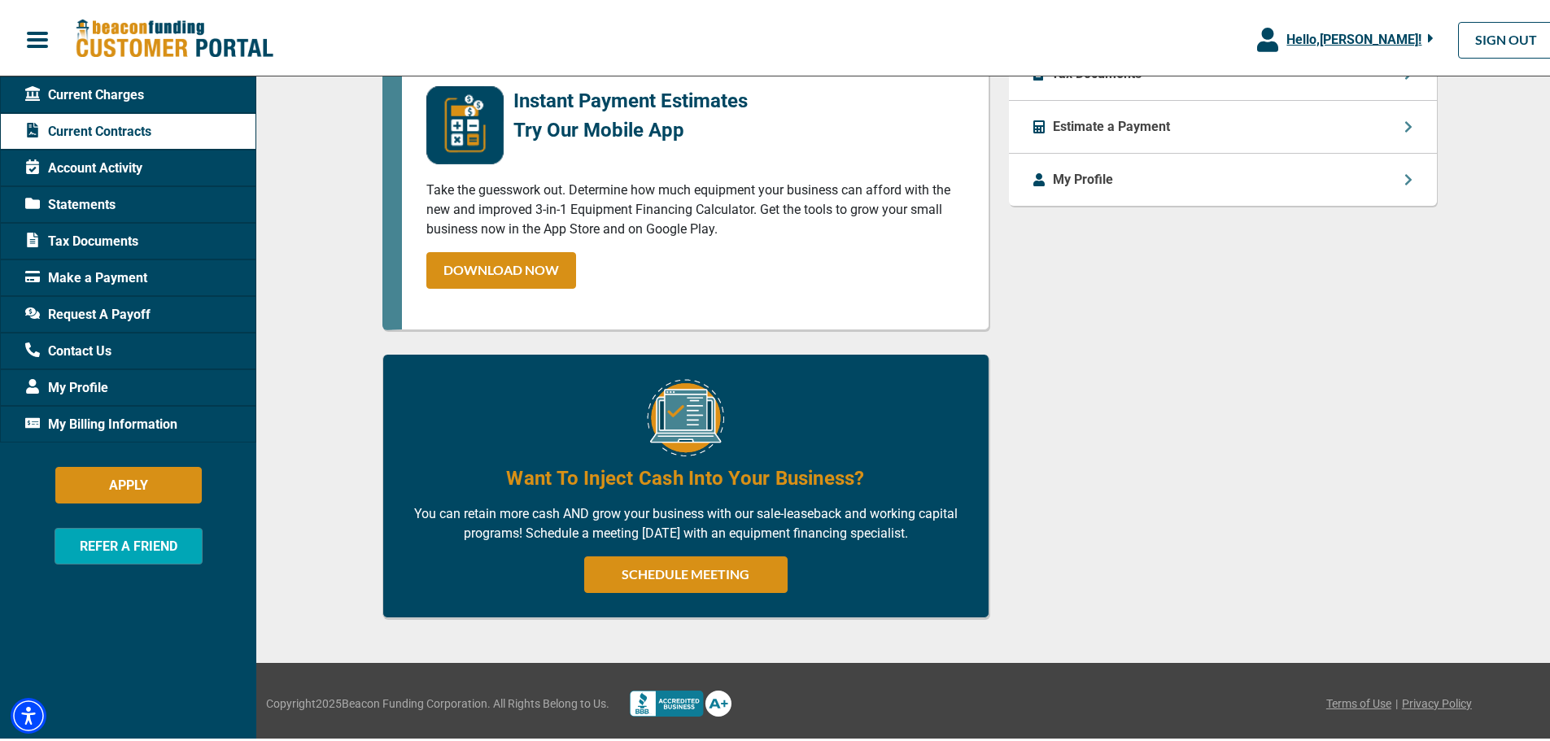
drag, startPoint x: 127, startPoint y: 167, endPoint x: 333, endPoint y: 127, distance: 209.6
click at [333, 127] on div "Current Contracts BFC20558-01 $3,659.81 /mo Equipment Description Mimaki TxF300…" at bounding box center [909, 106] width 1306 height 1105
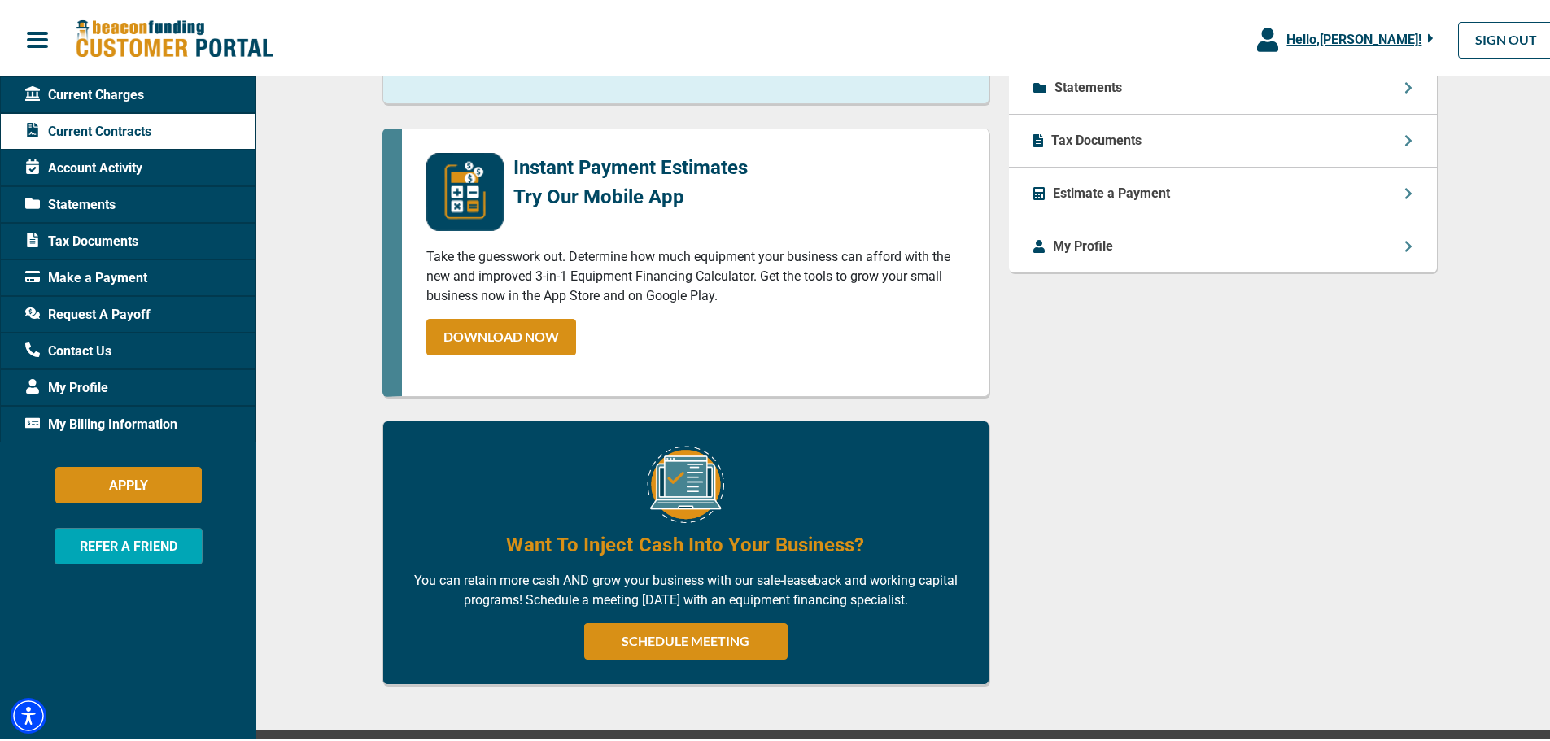
click at [117, 160] on span "Account Activity" at bounding box center [83, 165] width 117 height 20
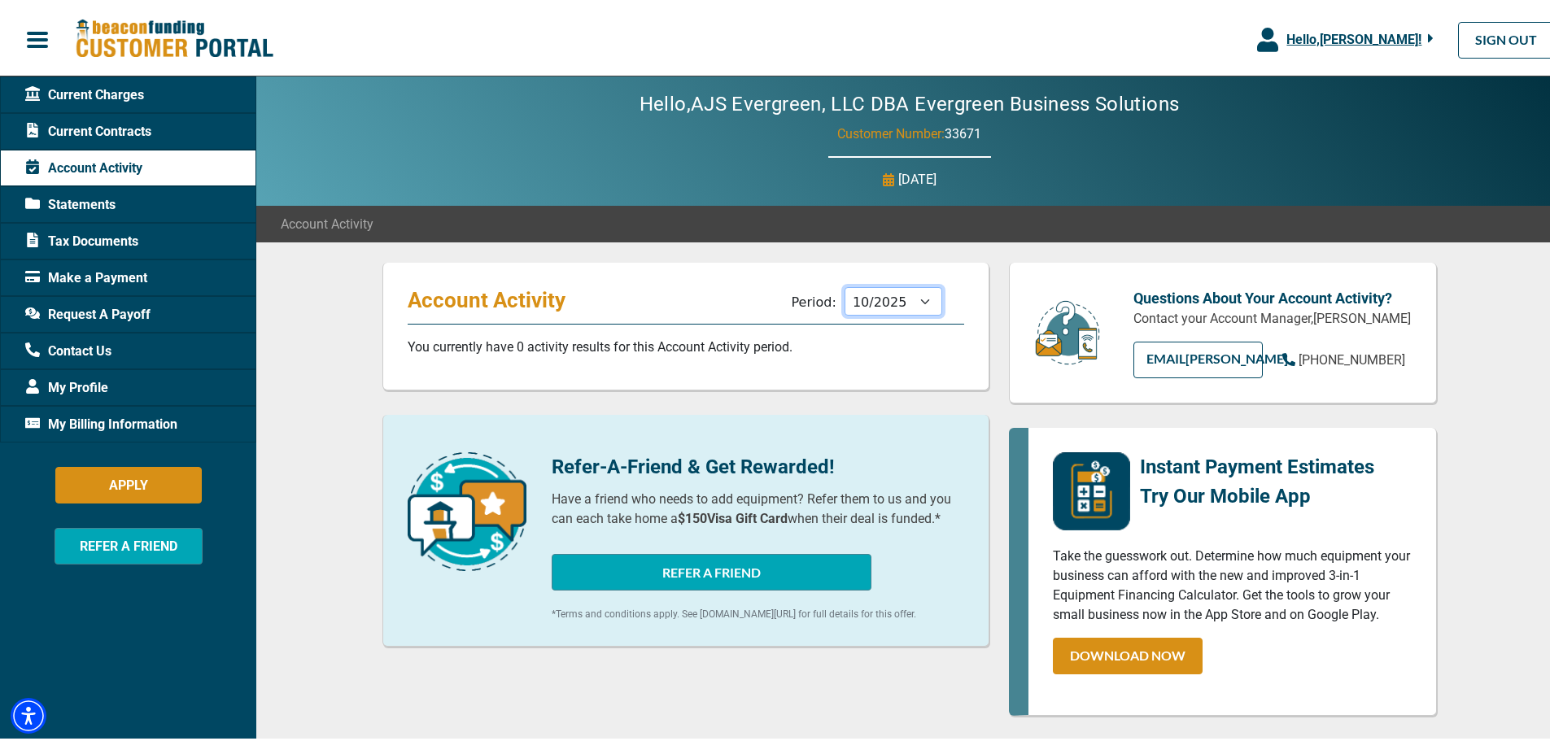
drag, startPoint x: 873, startPoint y: 302, endPoint x: 874, endPoint y: 312, distance: 9.8
click at [873, 301] on select "11/2025 10/2025 09/2025 08/2025 07/2025 06/2025 05/2025 04/2025 03/2025 02/2025…" at bounding box center [893, 298] width 98 height 28
select select "09/2025"
click at [844, 284] on select "11/2025 10/2025 09/2025 08/2025 07/2025 06/2025 05/2025 04/2025 03/2025 02/2025…" at bounding box center [893, 298] width 98 height 28
click at [96, 192] on span "Statements" at bounding box center [70, 202] width 90 height 20
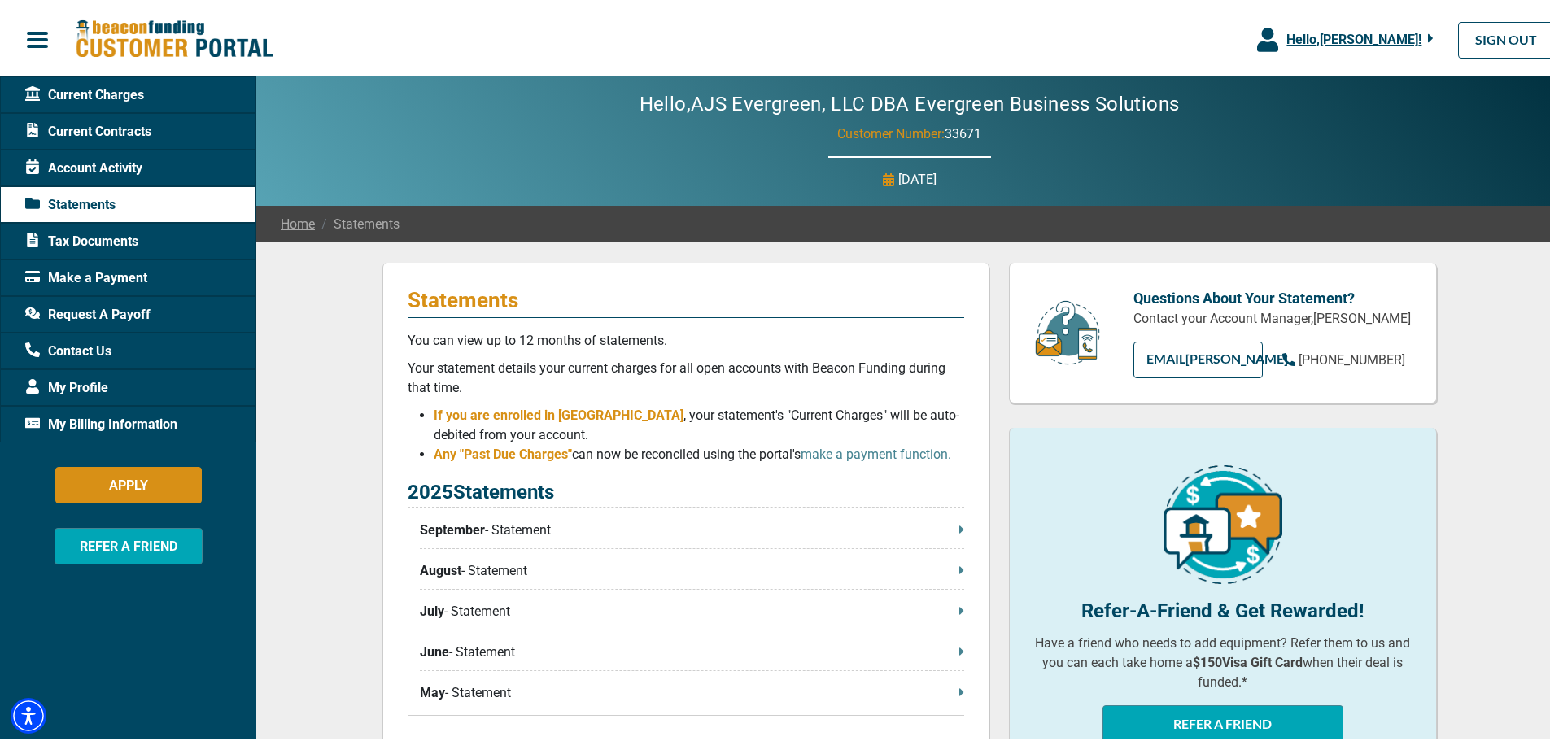
click at [79, 238] on span "Tax Documents" at bounding box center [81, 239] width 113 height 20
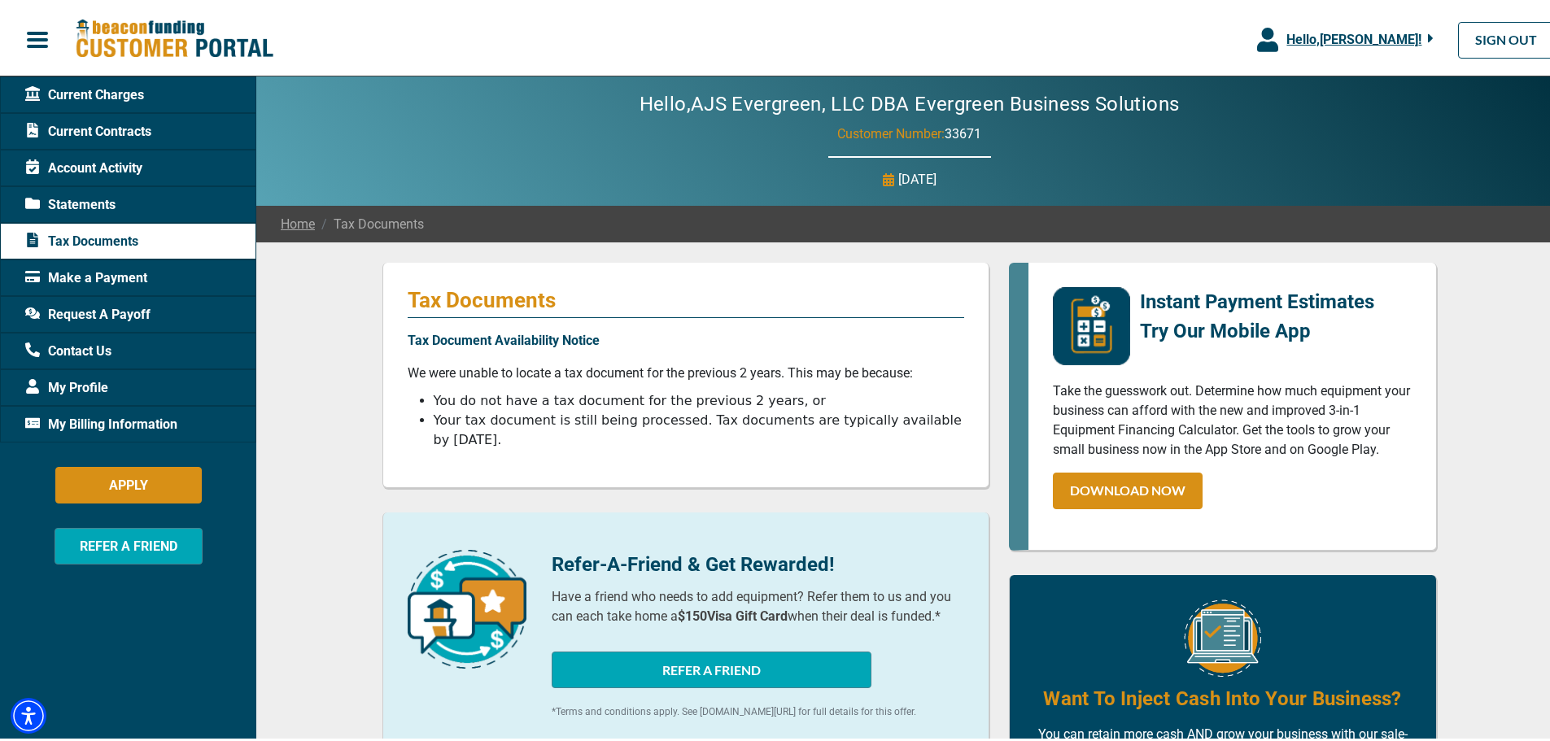
click at [113, 89] on span "Current Charges" at bounding box center [84, 92] width 119 height 20
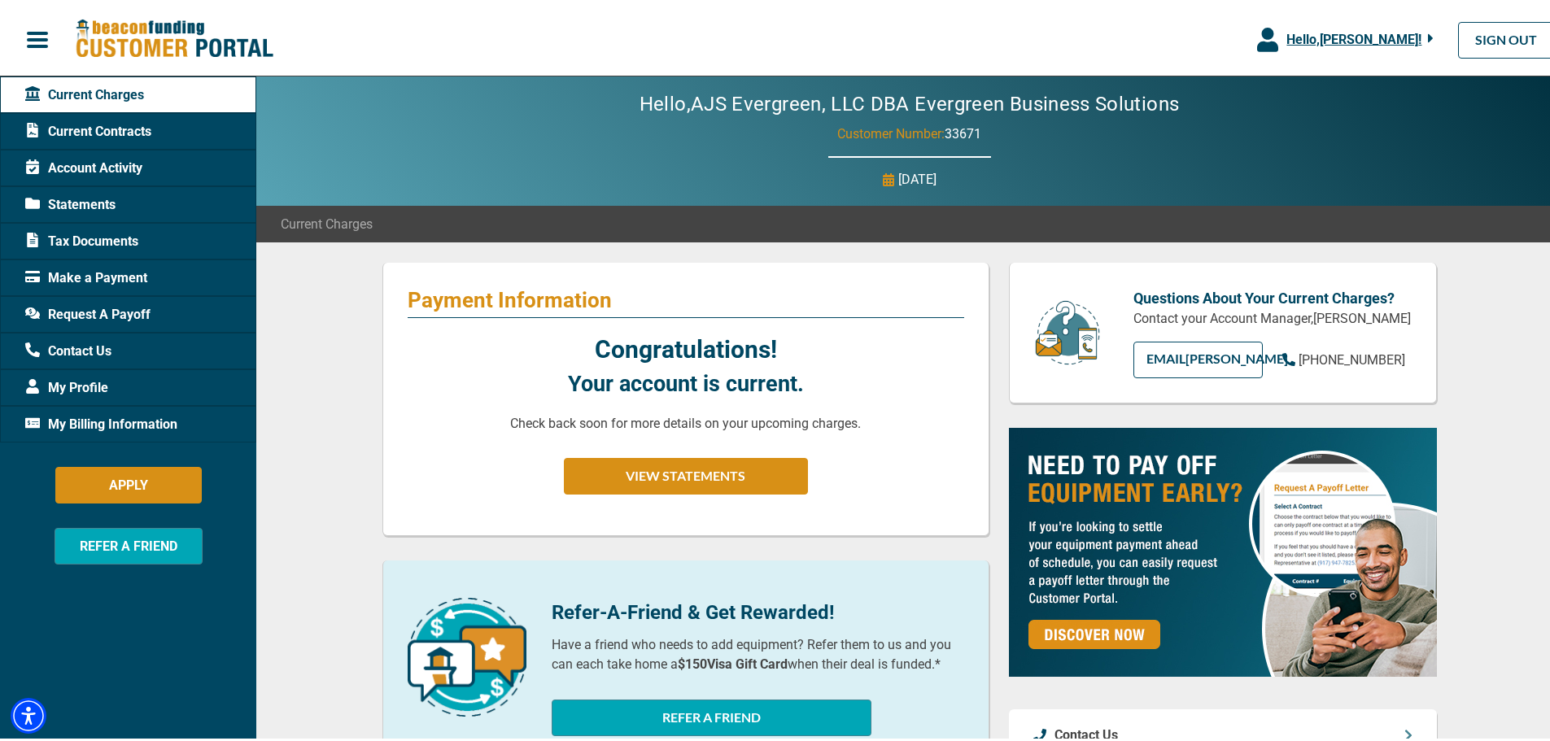
click at [32, 39] on span "button" at bounding box center [37, 36] width 24 height 24
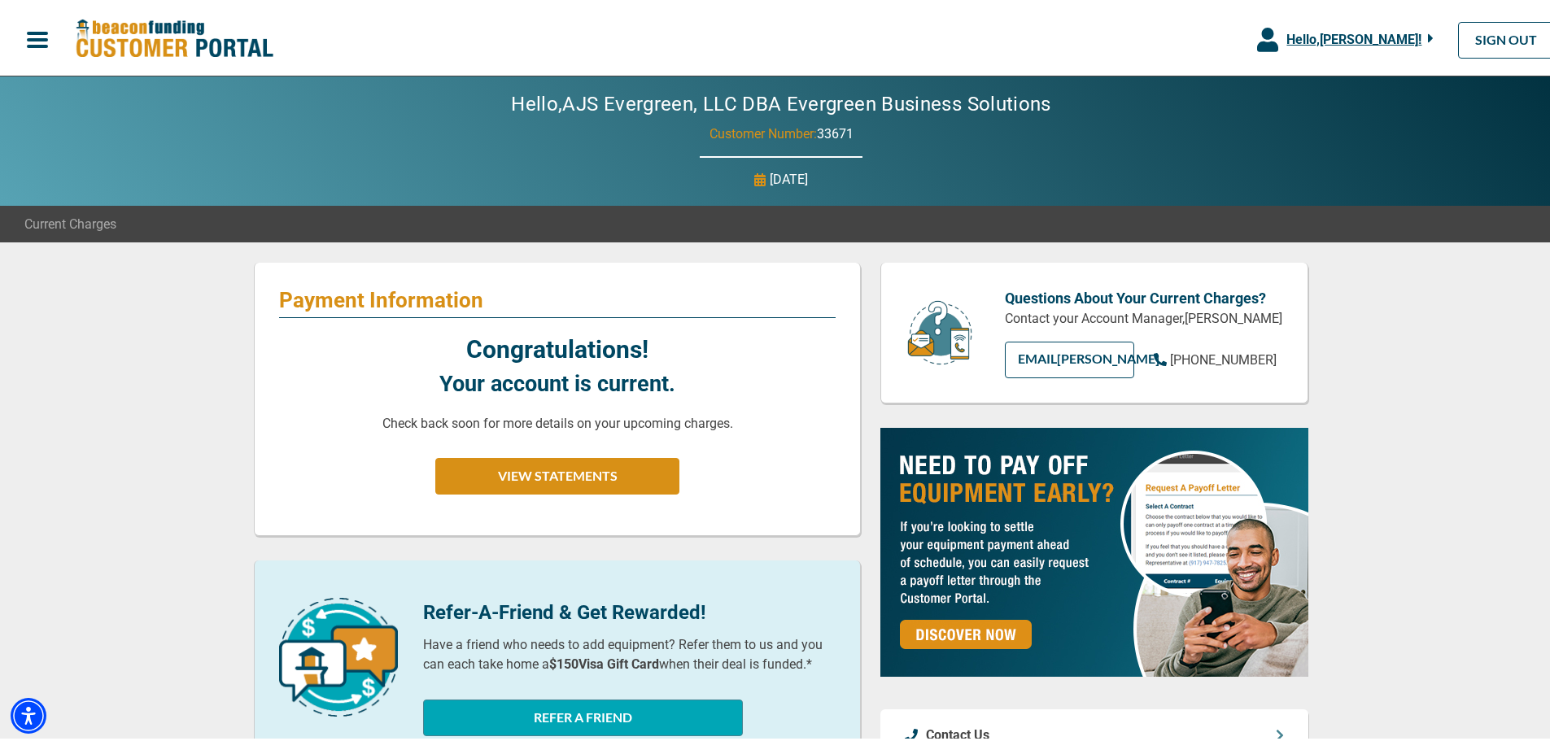
click at [32, 39] on span "button" at bounding box center [37, 36] width 24 height 24
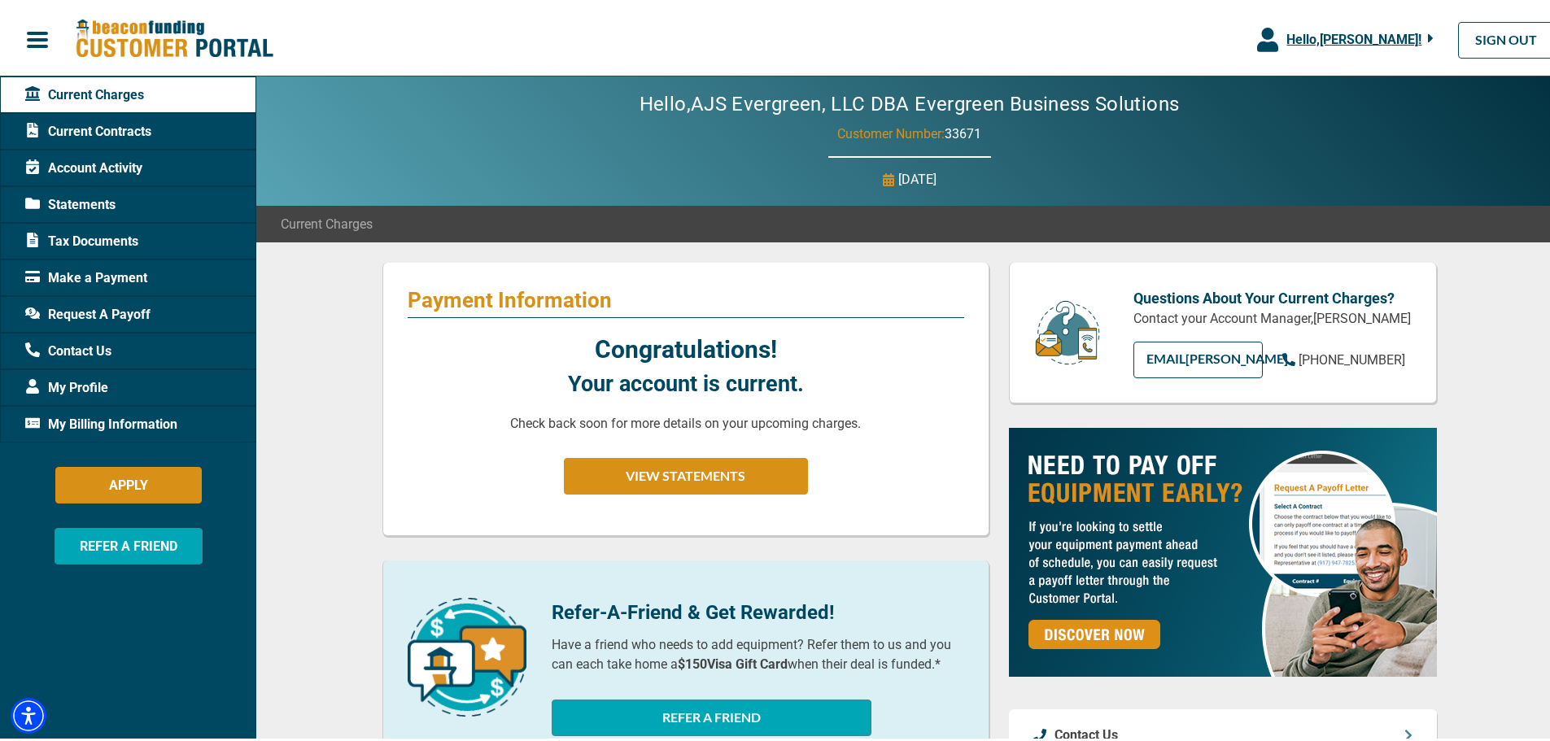
click at [108, 136] on span "Current Contracts" at bounding box center [88, 129] width 126 height 20
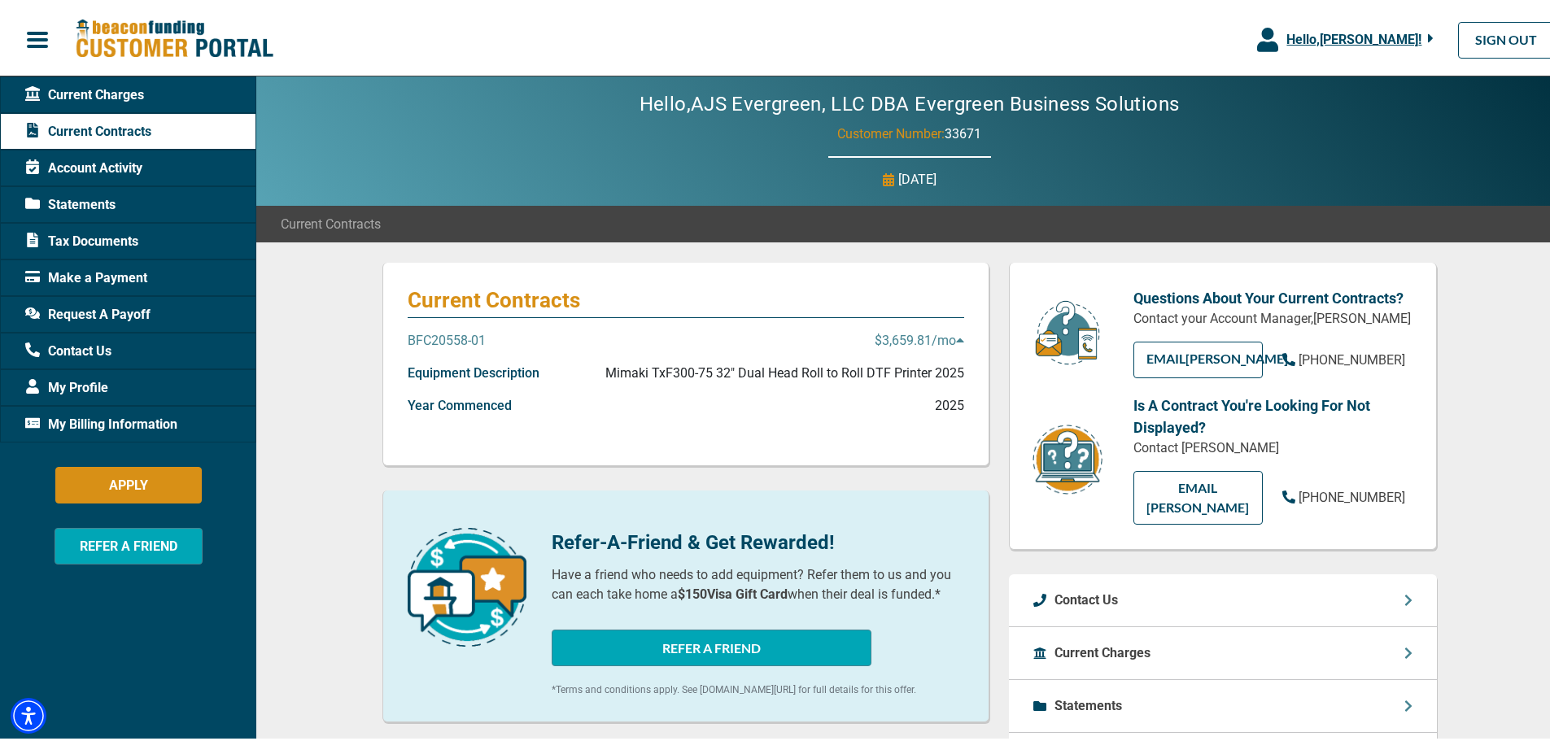
click at [909, 336] on p "$3,659.81 /mo" at bounding box center [918, 338] width 89 height 20
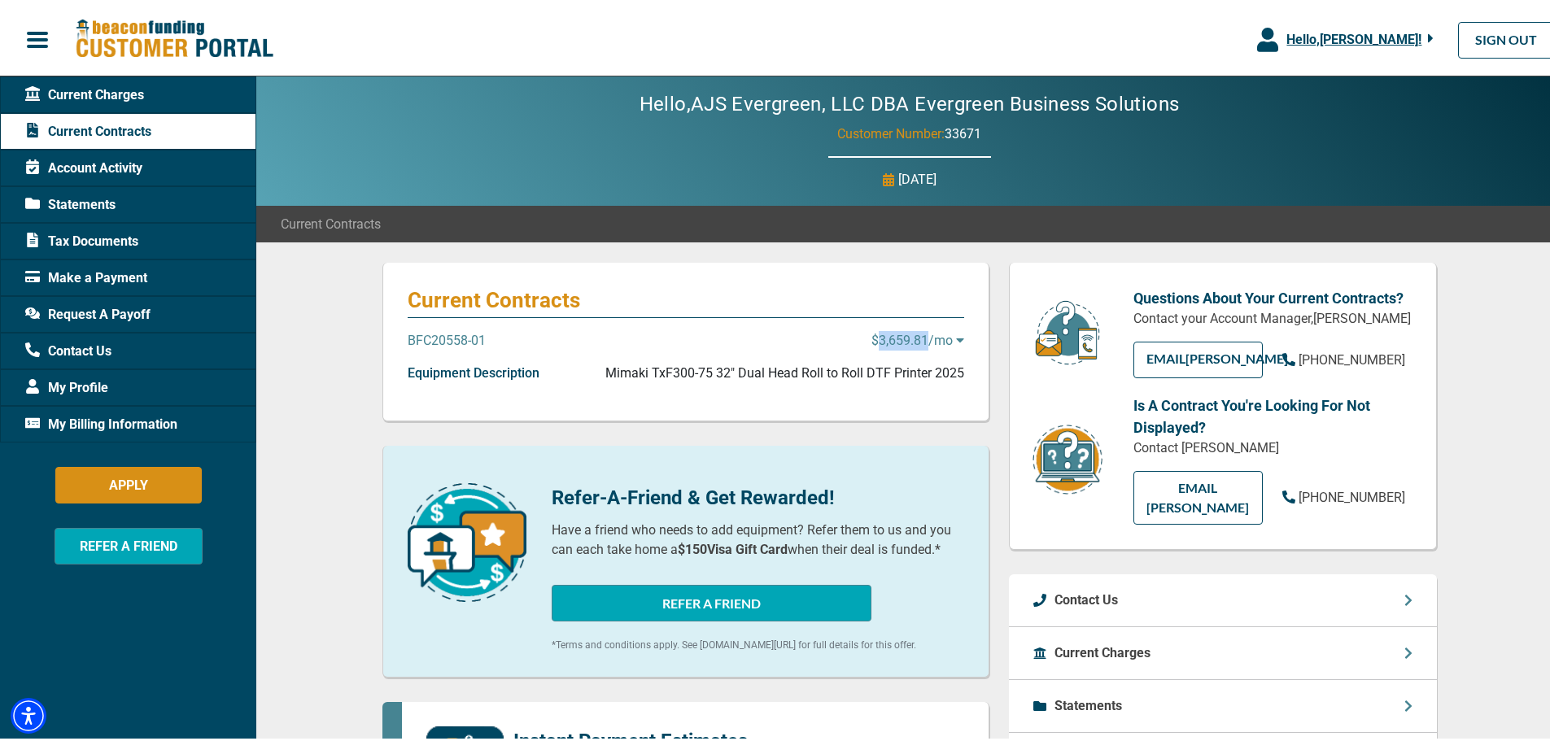
click at [909, 336] on p "$3,659.81 /mo" at bounding box center [917, 338] width 93 height 20
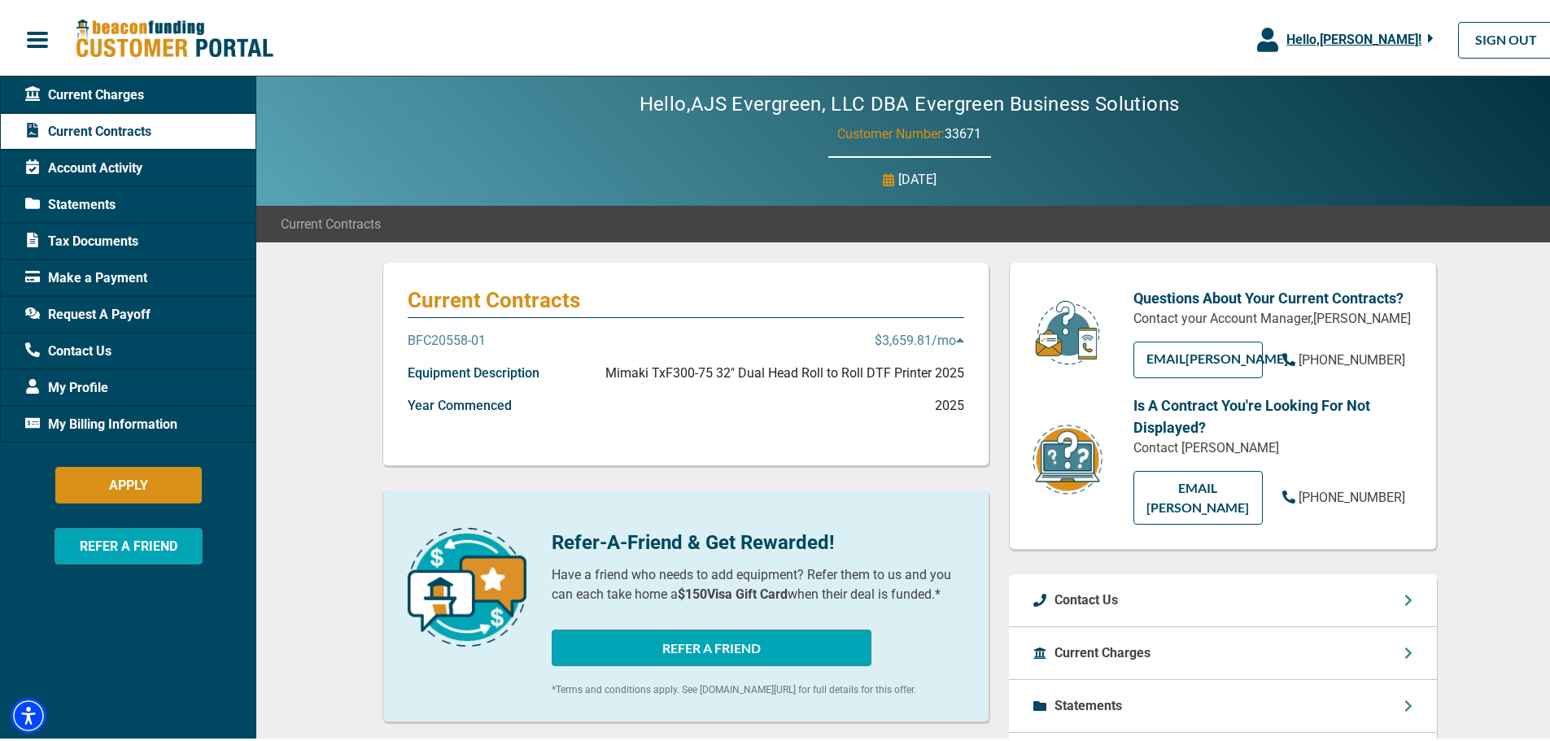
click at [461, 338] on p "BFC20558-01" at bounding box center [447, 338] width 78 height 20
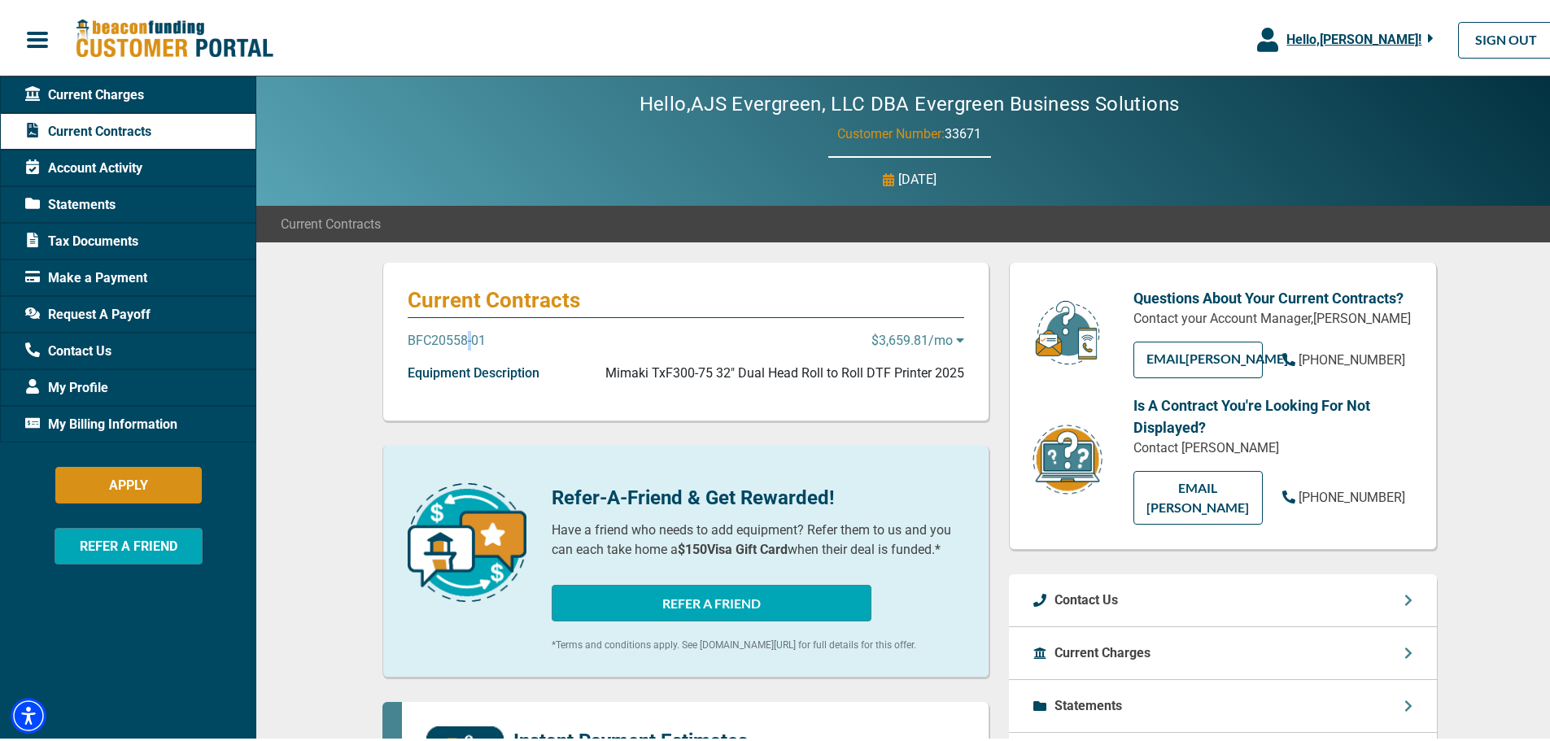
click at [461, 338] on p "BFC20558-01" at bounding box center [447, 338] width 78 height 20
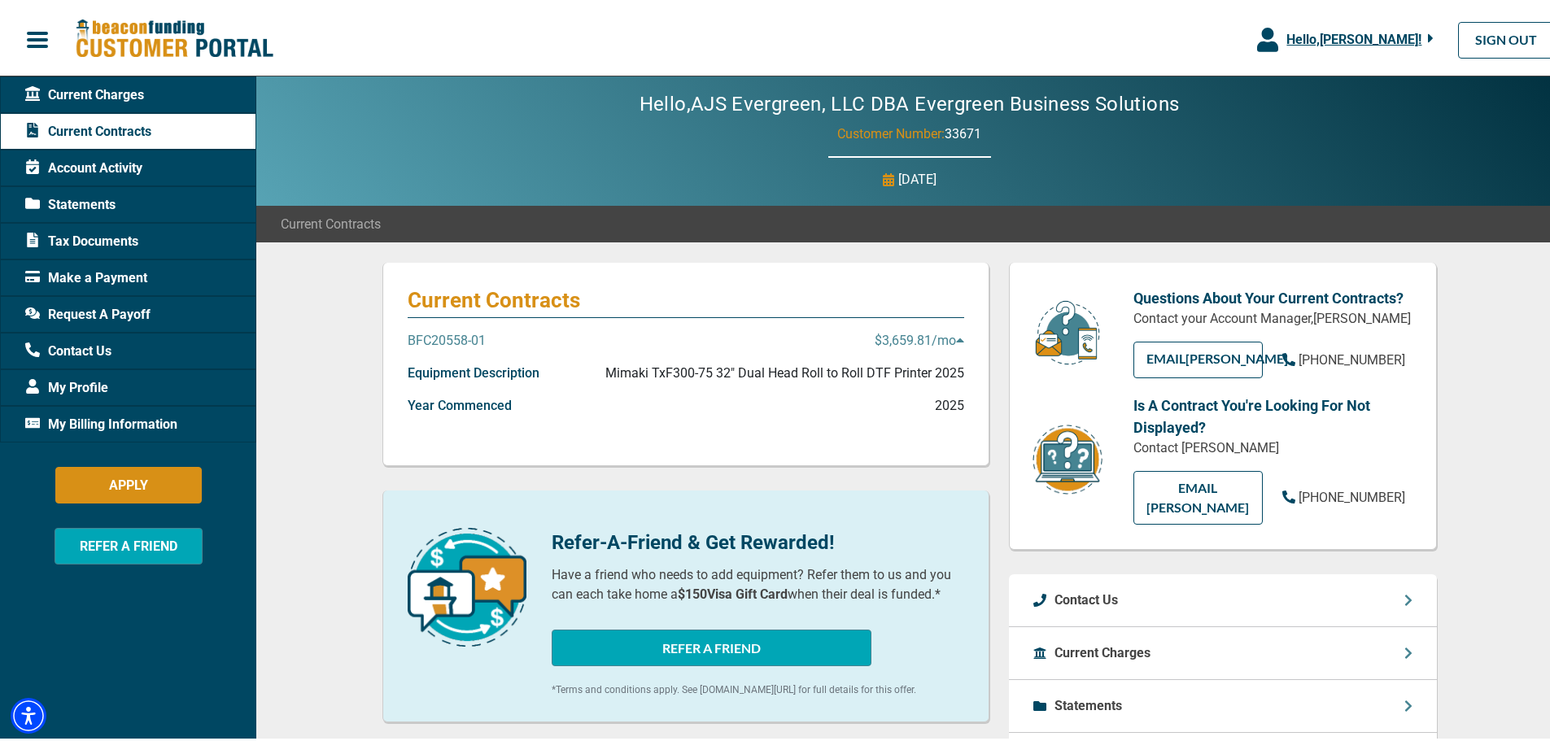
click at [152, 165] on div "Account Activity" at bounding box center [128, 164] width 256 height 37
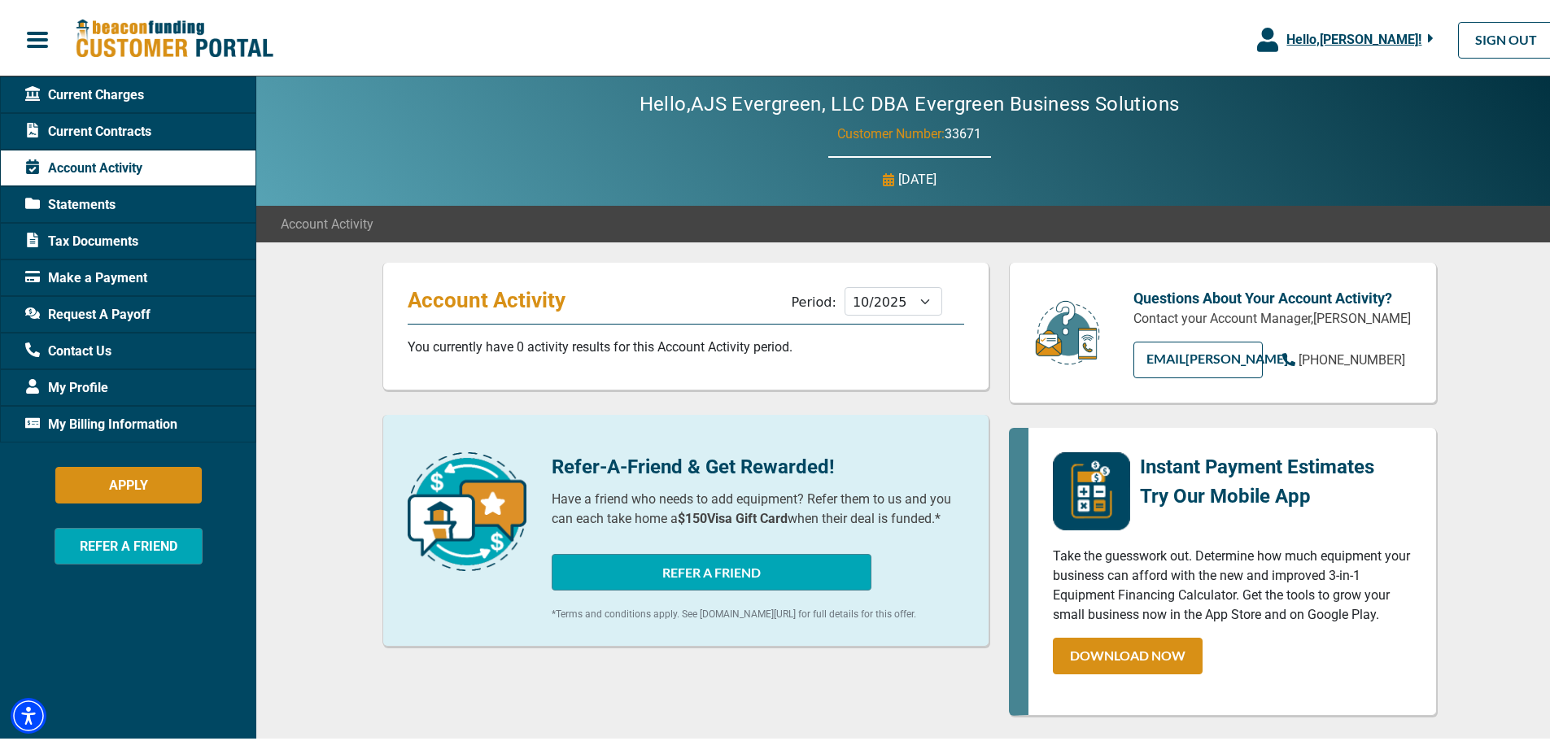
click at [96, 185] on div "Statements" at bounding box center [128, 201] width 256 height 37
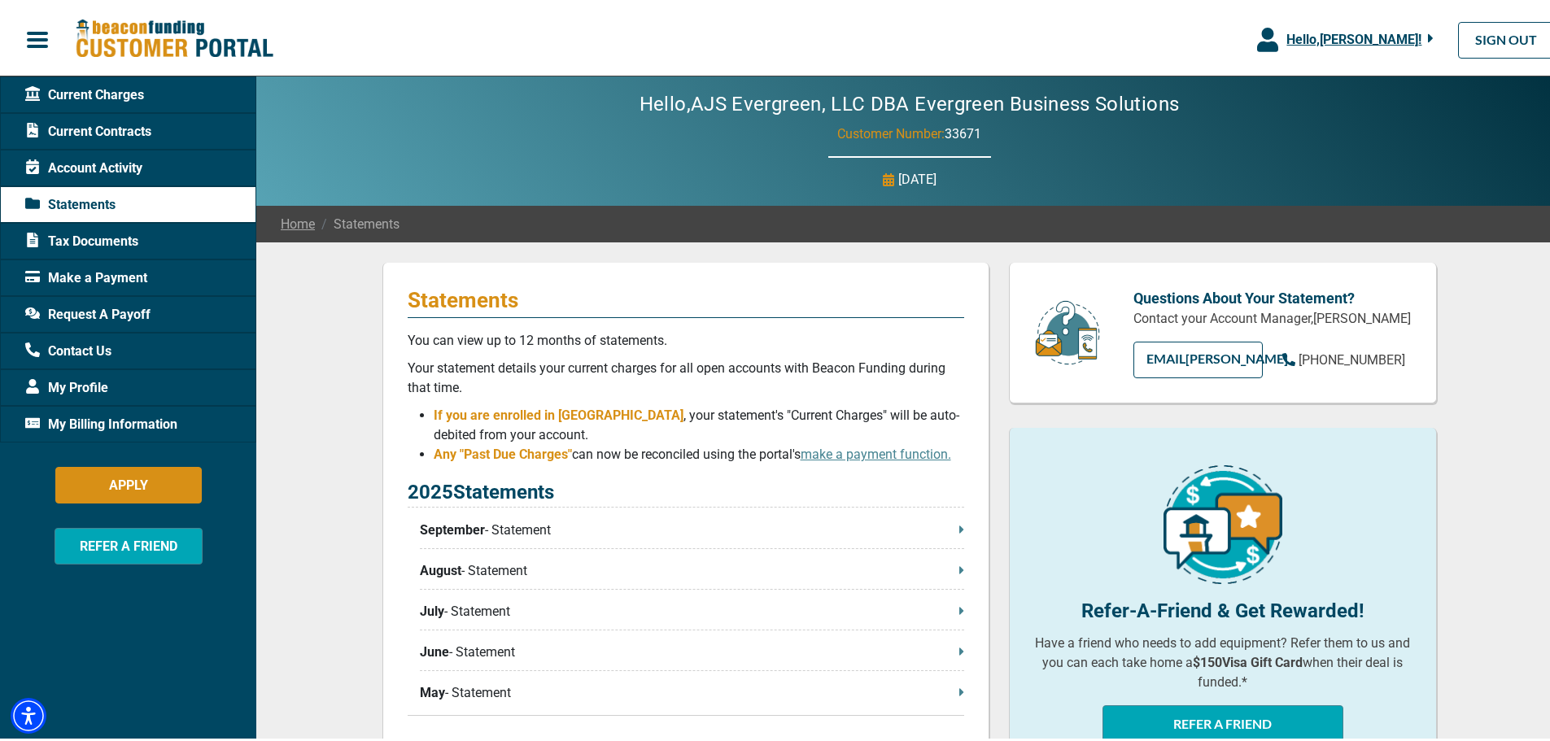
click at [102, 241] on span "Tax Documents" at bounding box center [81, 239] width 113 height 20
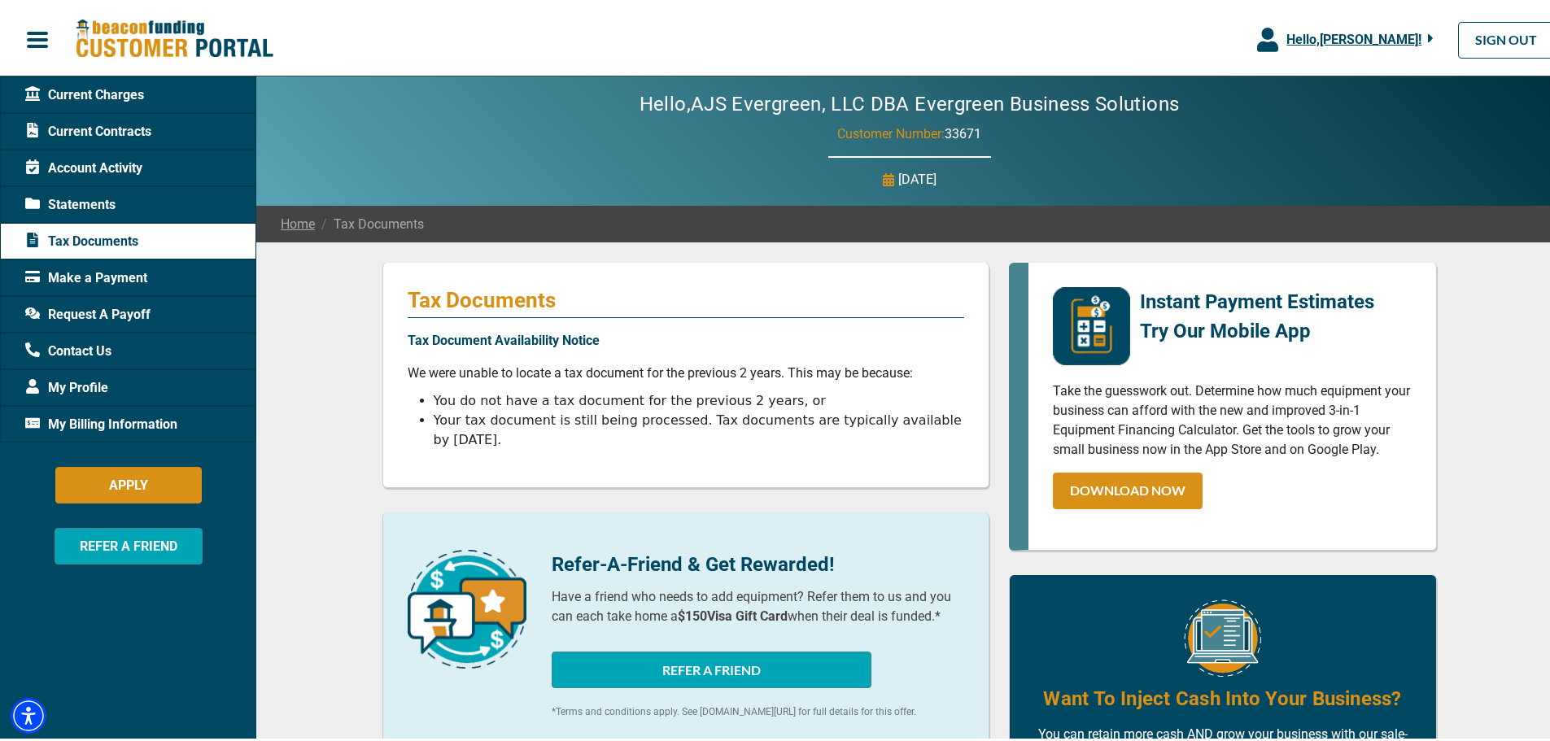
click at [87, 269] on span "Make a Payment" at bounding box center [86, 275] width 122 height 20
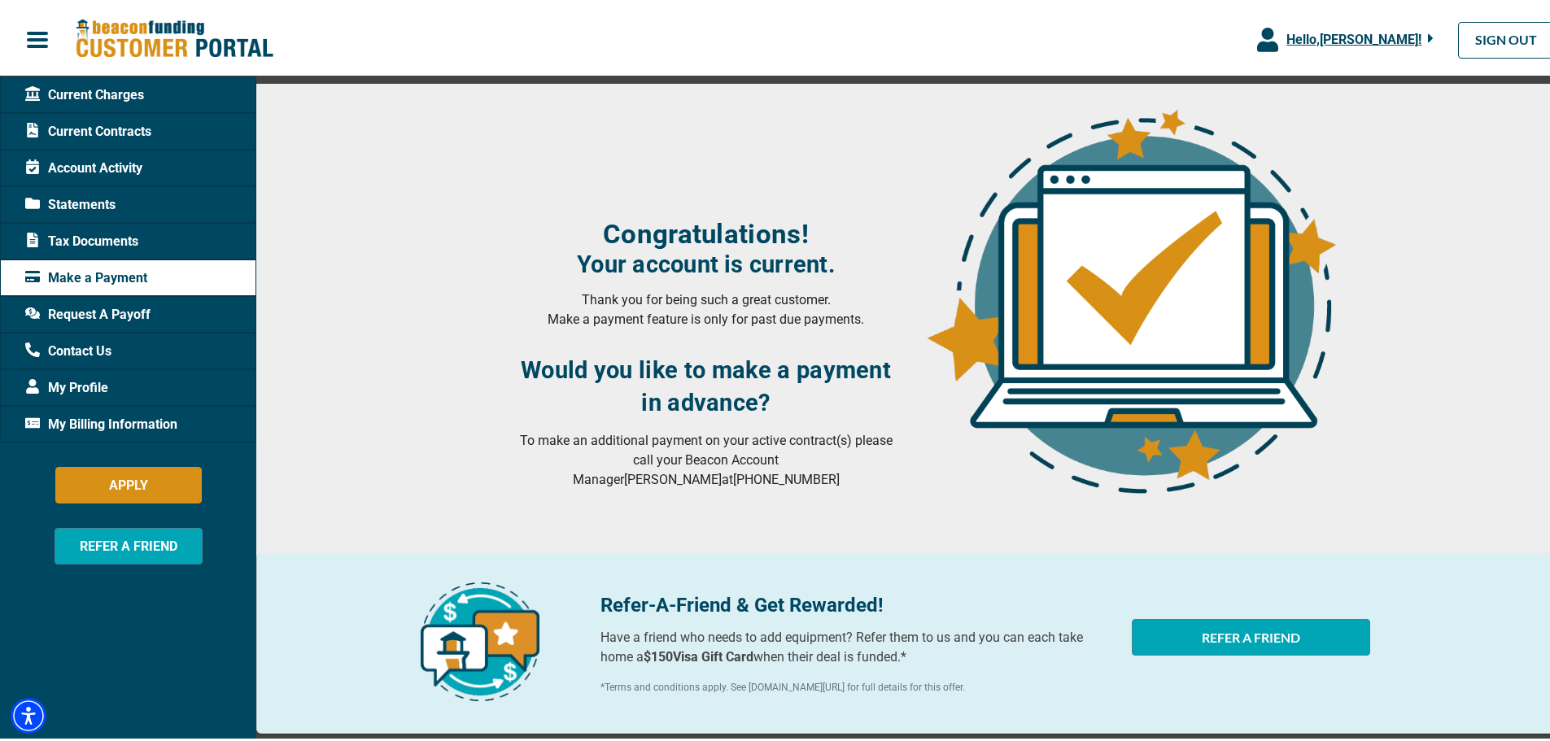
scroll to position [163, 0]
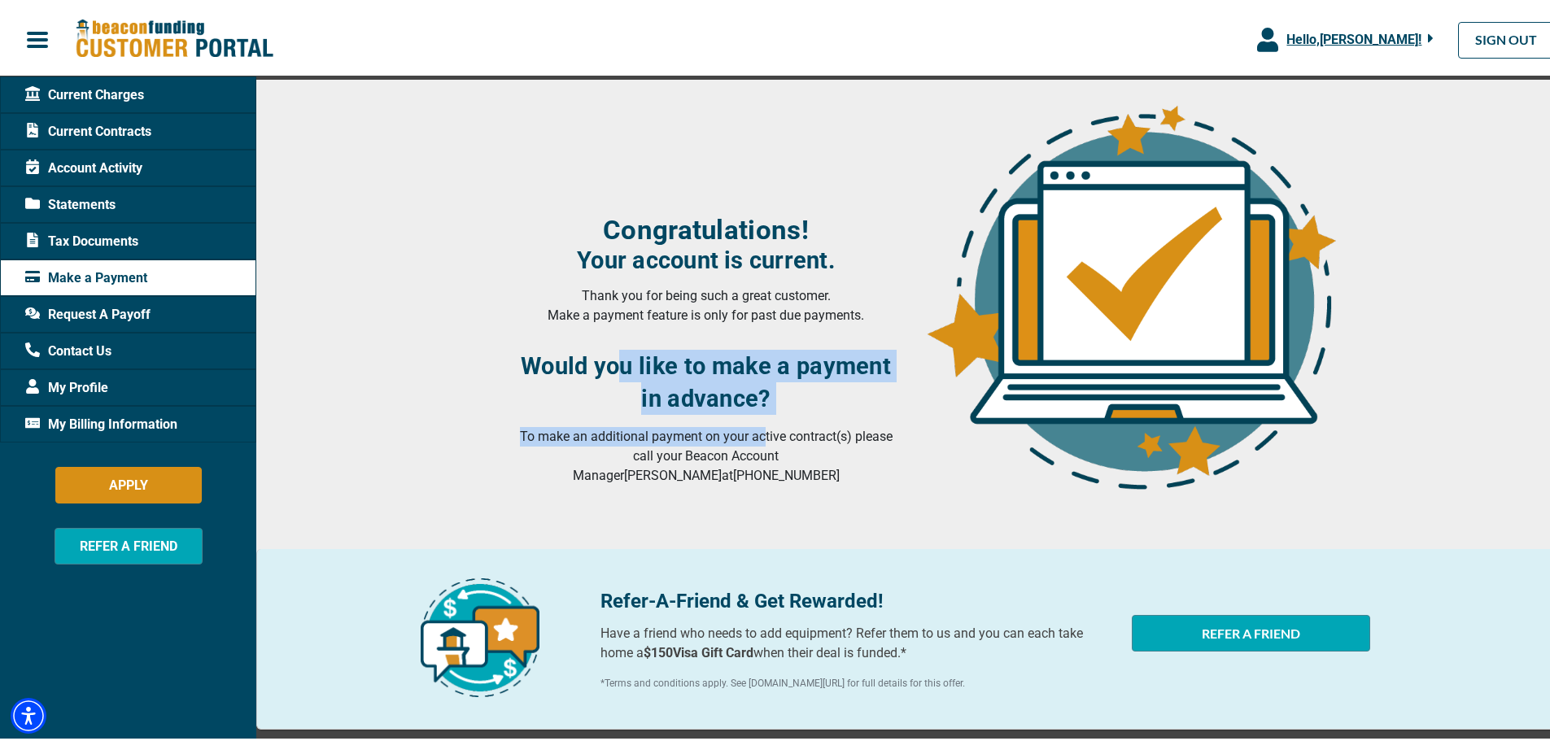
drag, startPoint x: 609, startPoint y: 351, endPoint x: 756, endPoint y: 436, distance: 169.8
click at [756, 436] on div "Congratulations! Your account is current. Thank you for being such a great cust…" at bounding box center [705, 347] width 387 height 272
click at [756, 436] on p "To make an additional payment on your active contract(s) please call your Beaco…" at bounding box center [705, 453] width 387 height 59
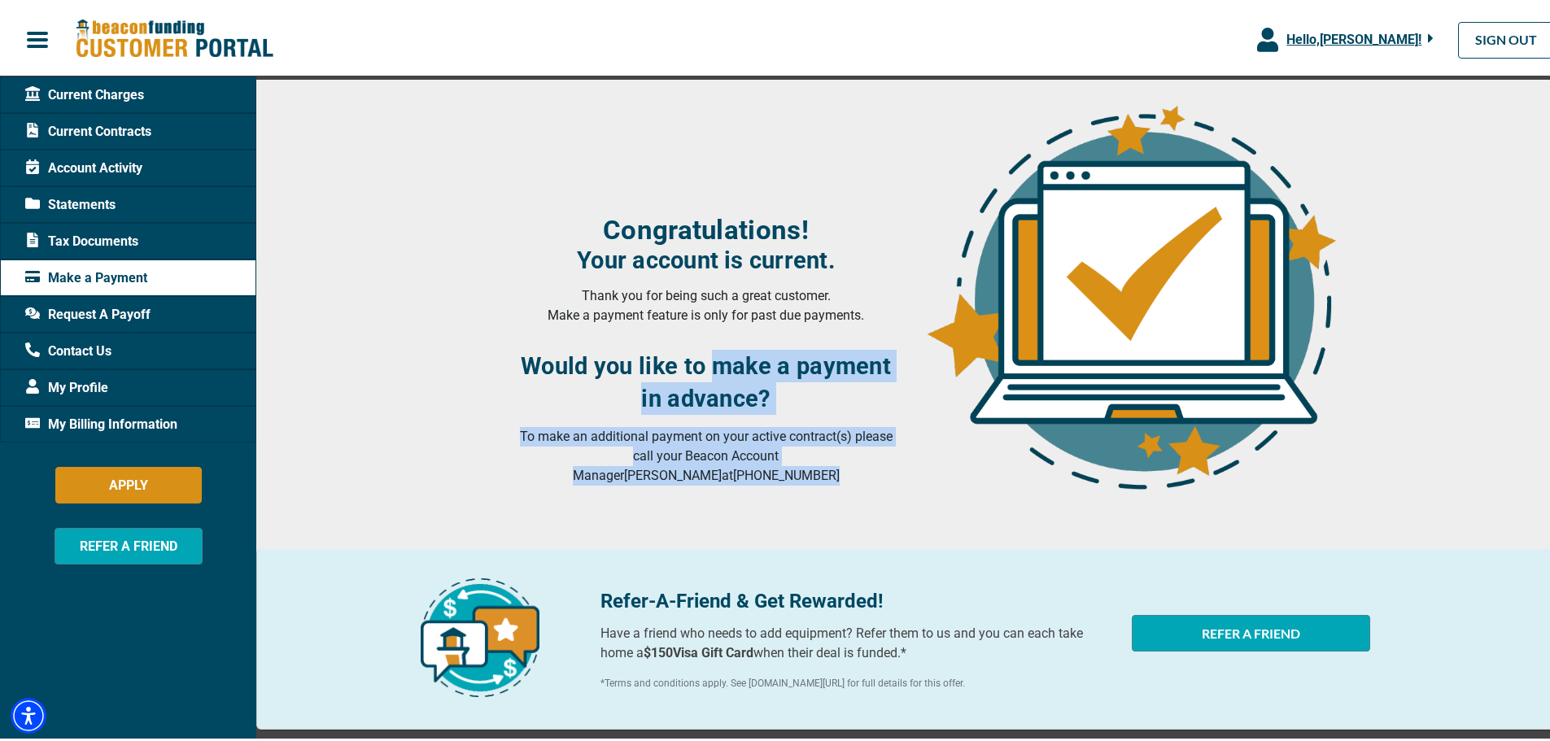
drag, startPoint x: 743, startPoint y: 452, endPoint x: 704, endPoint y: 337, distance: 121.9
click at [704, 344] on div "Congratulations! Your account is current. Thank you for being such a great cust…" at bounding box center [705, 347] width 387 height 272
click at [704, 337] on div "Congratulations! Your account is current. Thank you for being such a great cust…" at bounding box center [705, 347] width 387 height 272
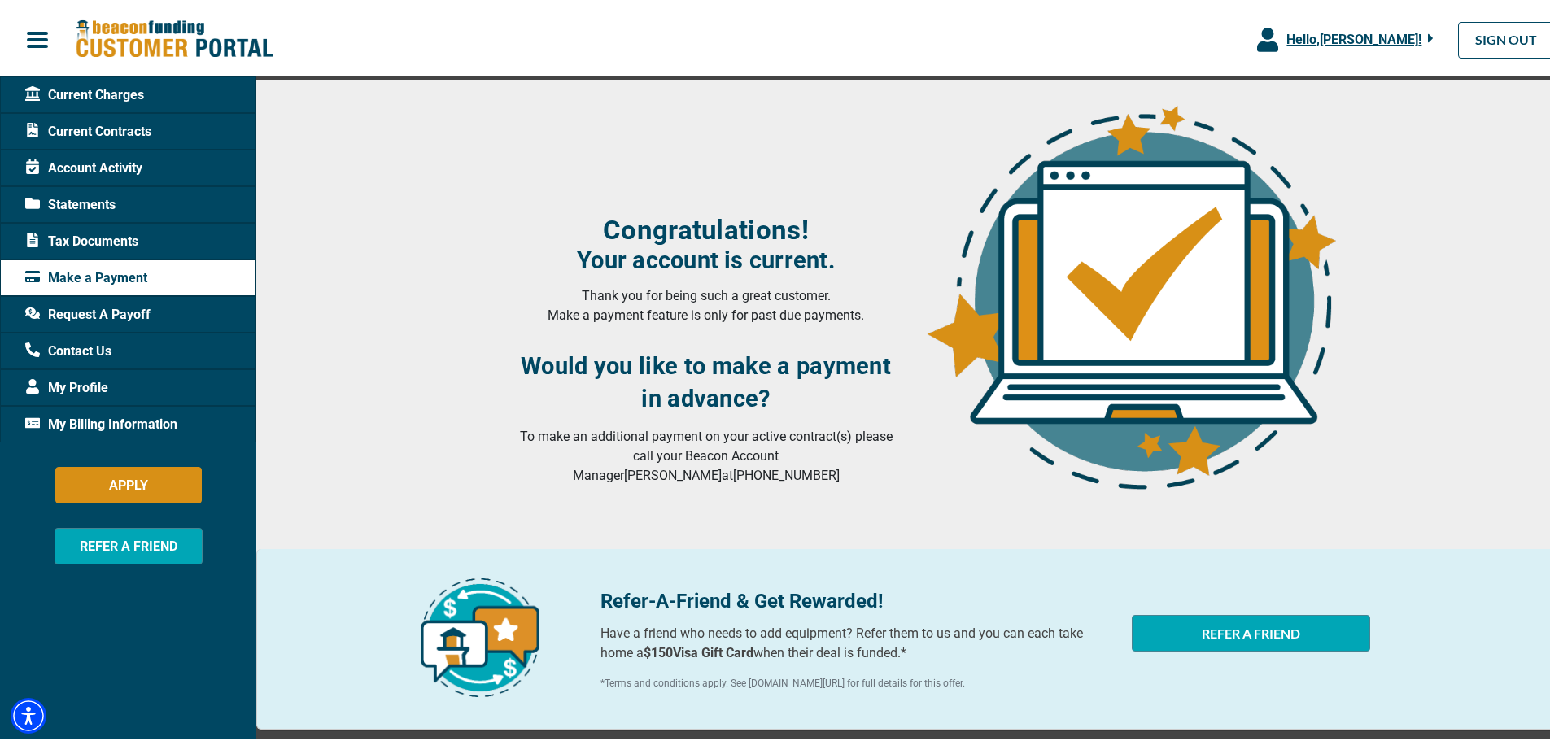
click at [109, 427] on span "My Billing Information" at bounding box center [101, 422] width 152 height 20
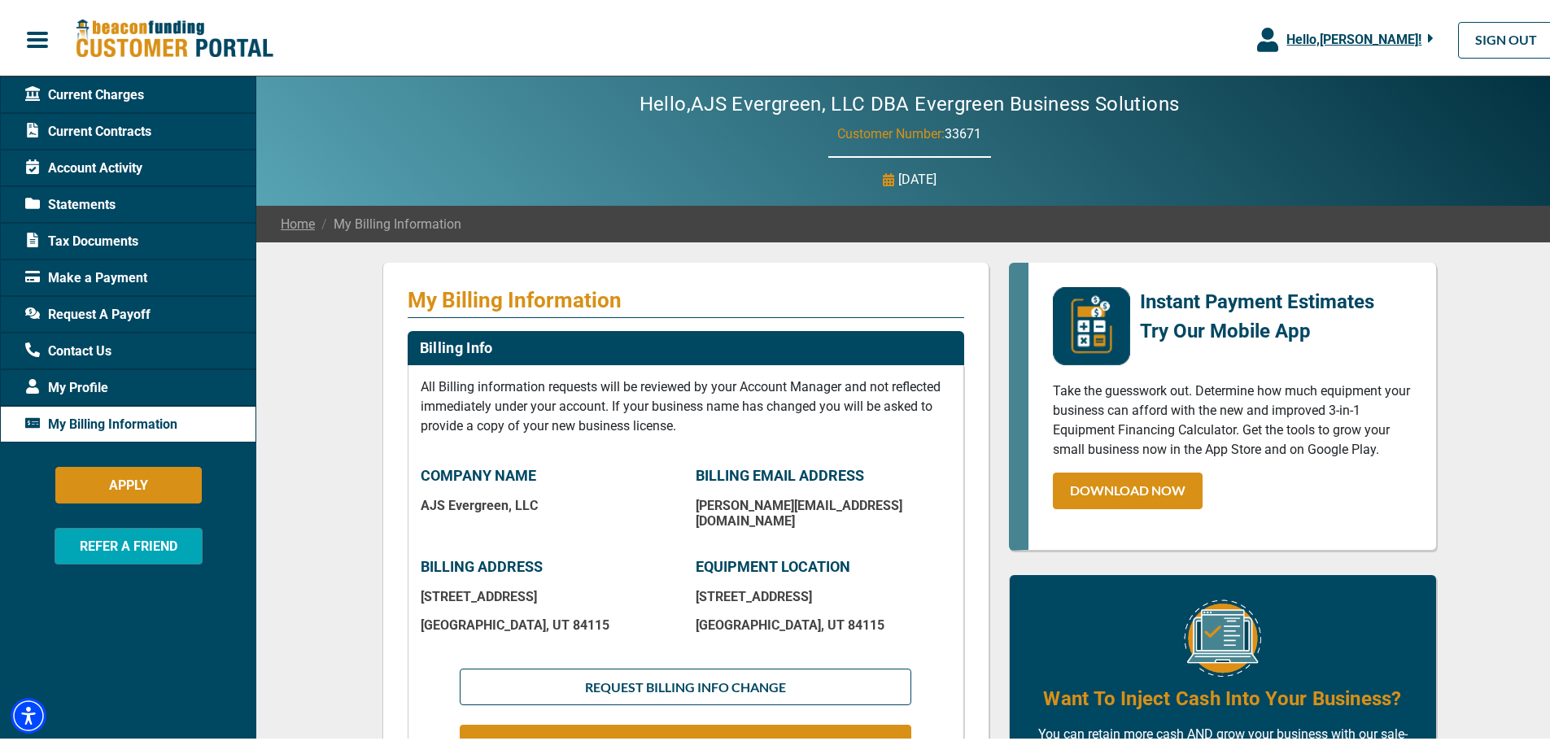
click at [104, 392] on span "My Profile" at bounding box center [66, 385] width 83 height 20
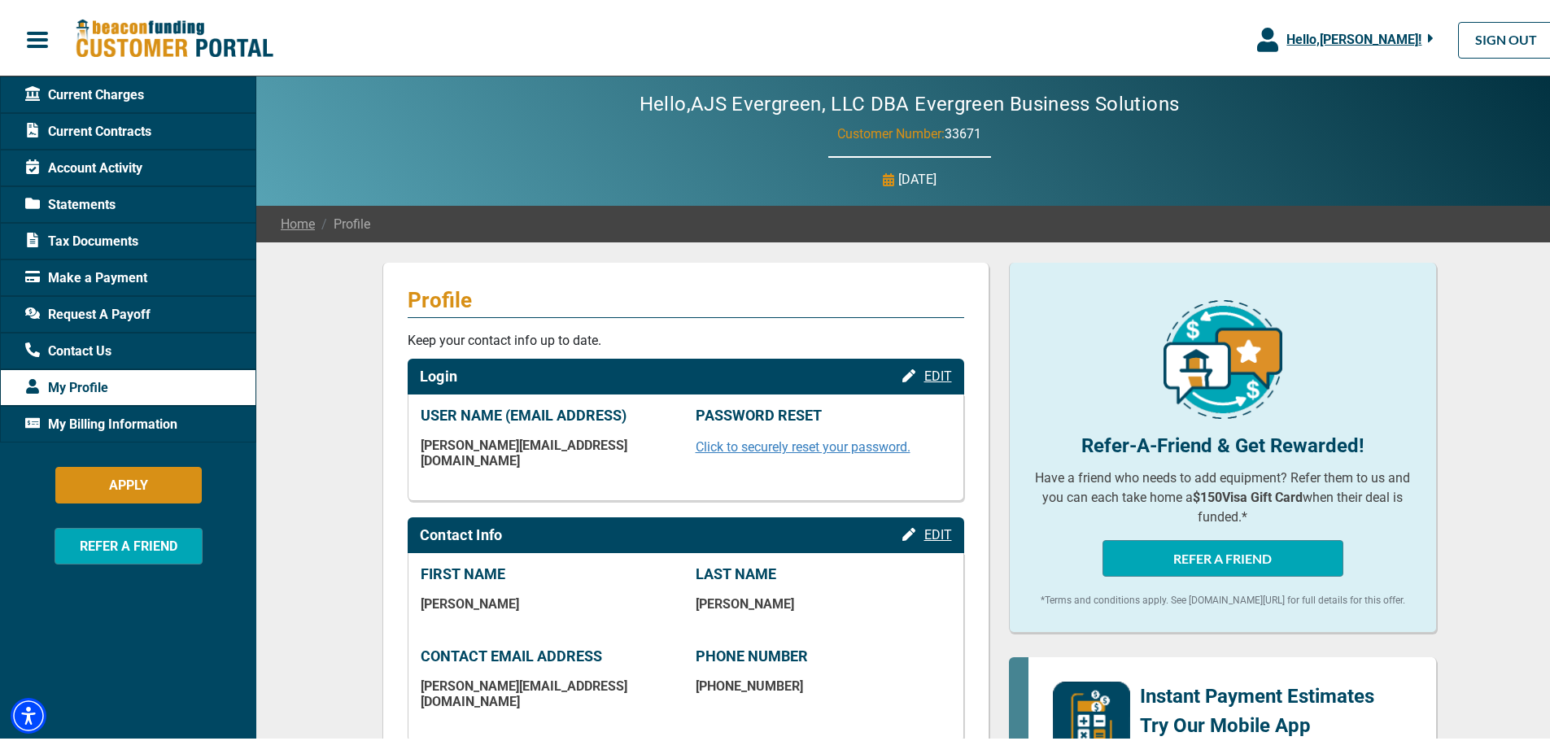
click at [91, 93] on span "Current Charges" at bounding box center [84, 92] width 119 height 20
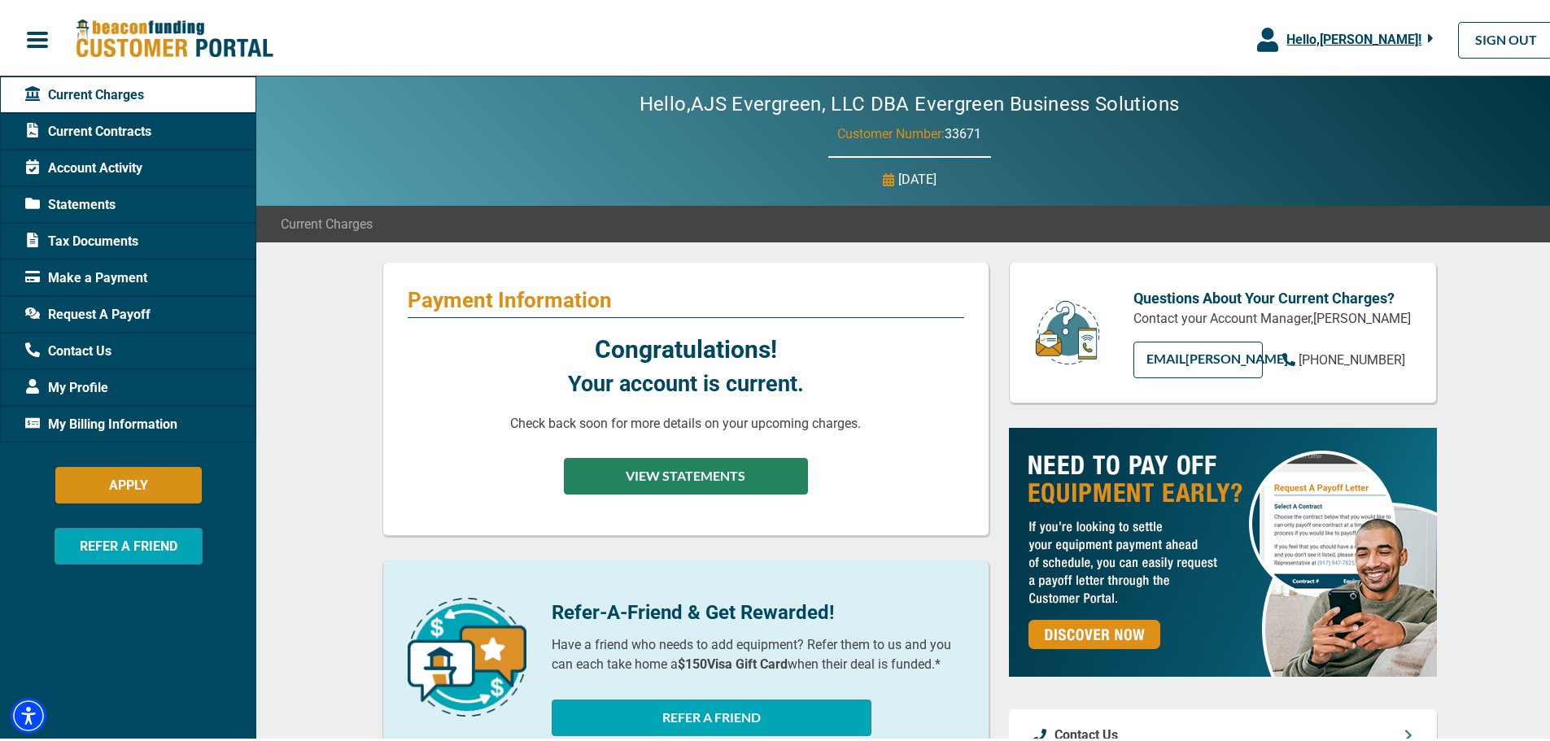
click at [660, 477] on button "VIEW STATEMENTS" at bounding box center [686, 473] width 244 height 37
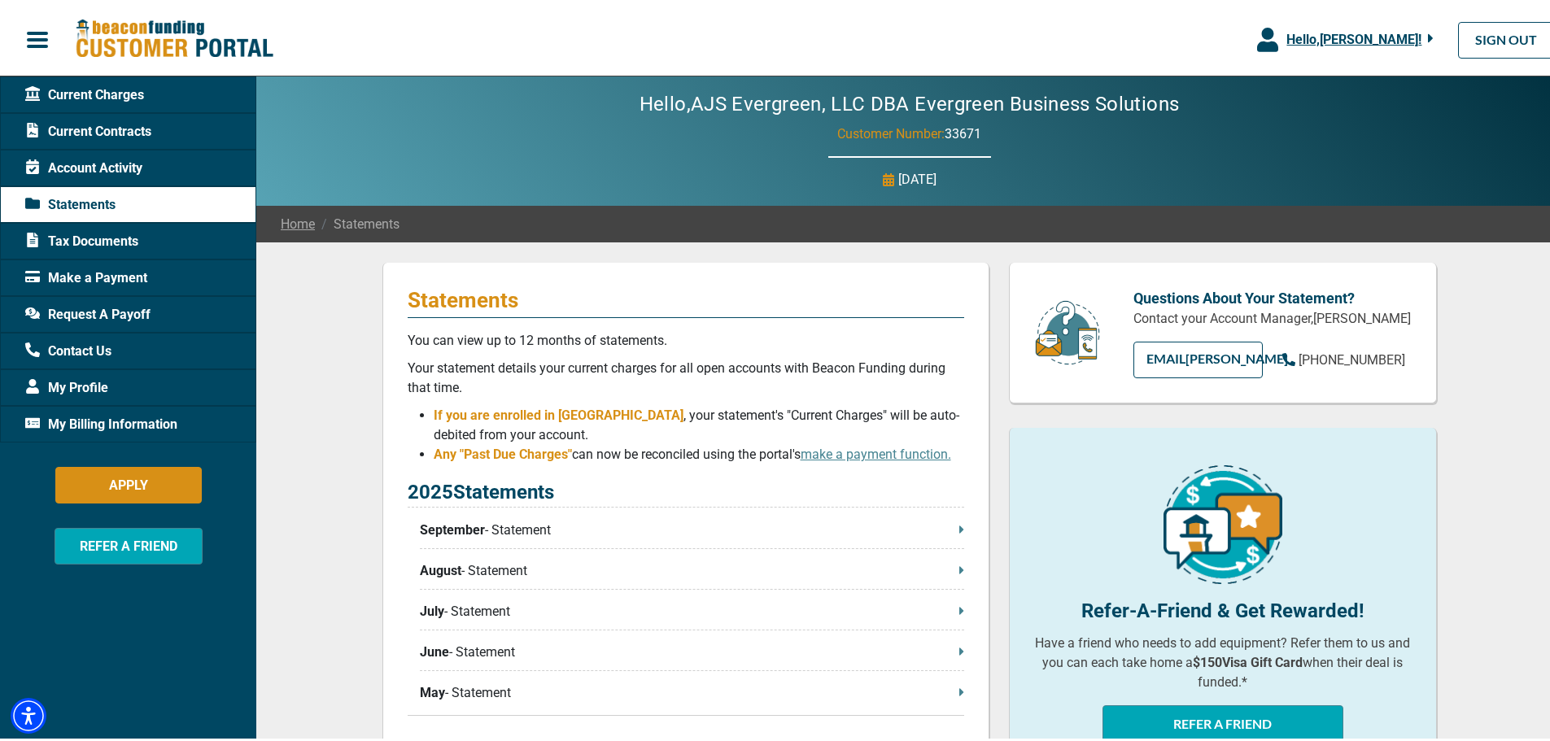
click at [525, 527] on p "September - Statement" at bounding box center [692, 527] width 544 height 20
